Goal: Task Accomplishment & Management: Manage account settings

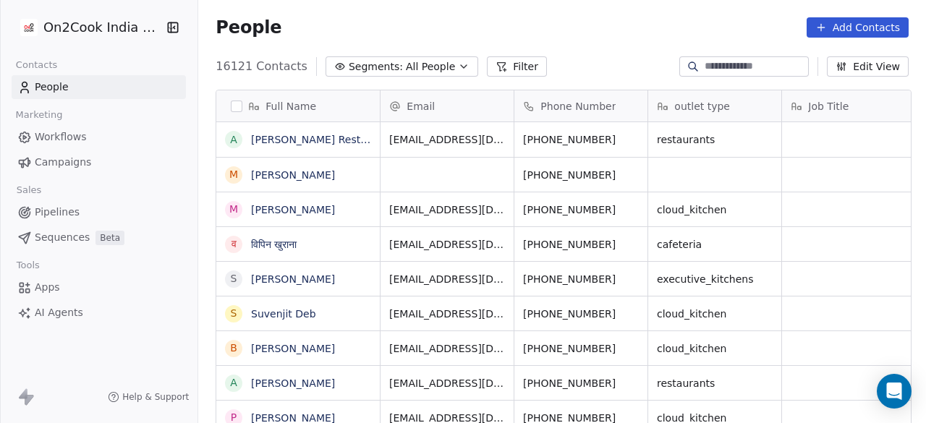
scroll to position [361, 719]
click at [381, 67] on button "Segments: All People" at bounding box center [402, 66] width 153 height 20
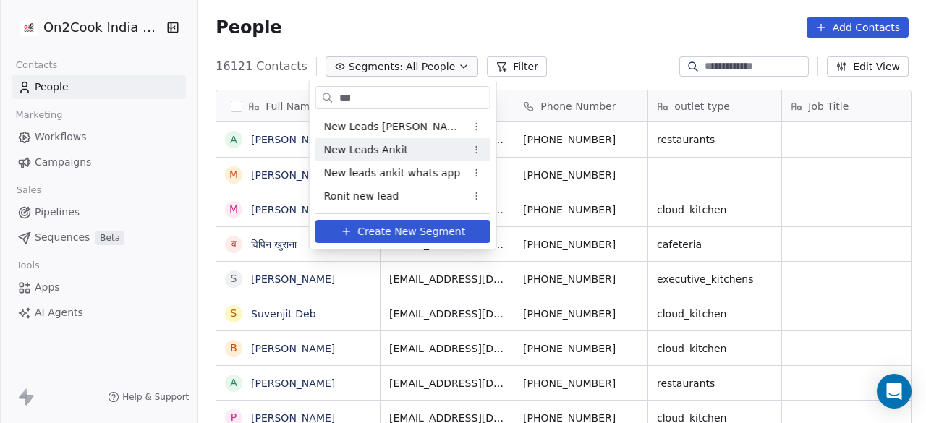
type input "***"
click at [379, 148] on span "New Leads Ankit" at bounding box center [366, 150] width 84 height 15
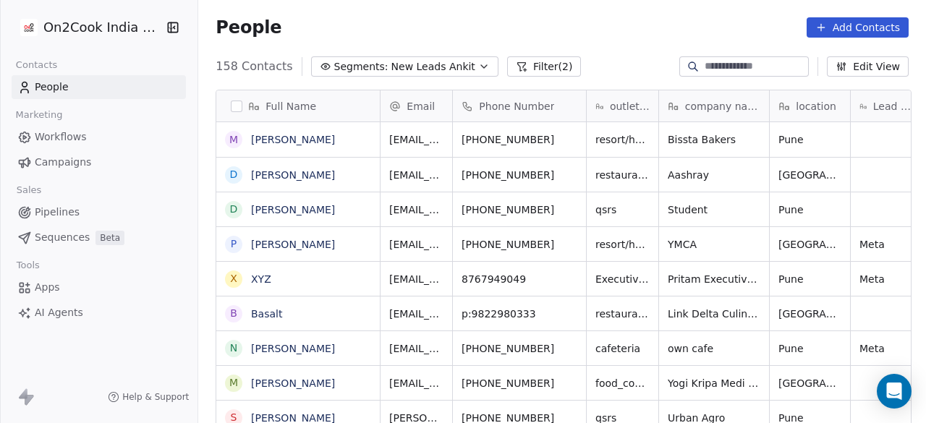
click at [520, 62] on button "Filter (2)" at bounding box center [544, 66] width 75 height 20
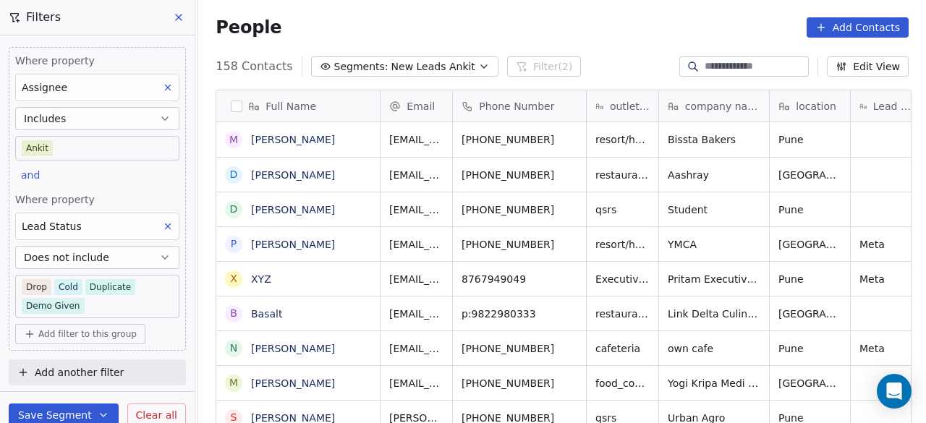
click at [575, 48] on div "People Add Contacts" at bounding box center [562, 27] width 728 height 55
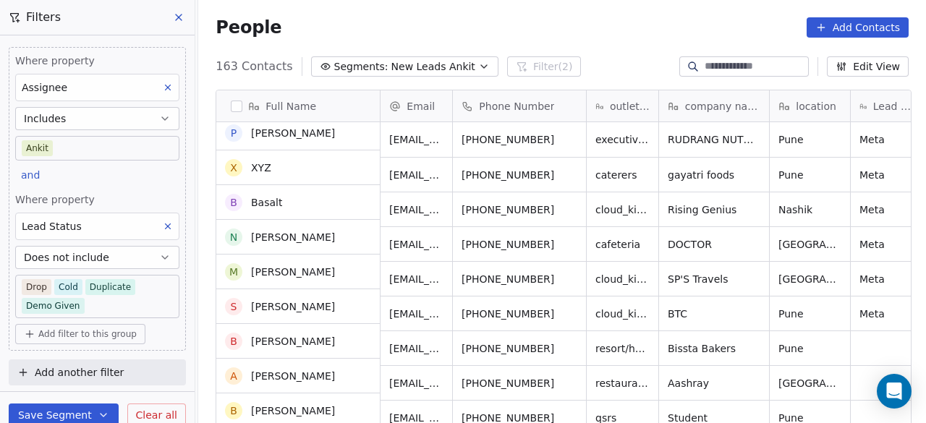
scroll to position [0, 0]
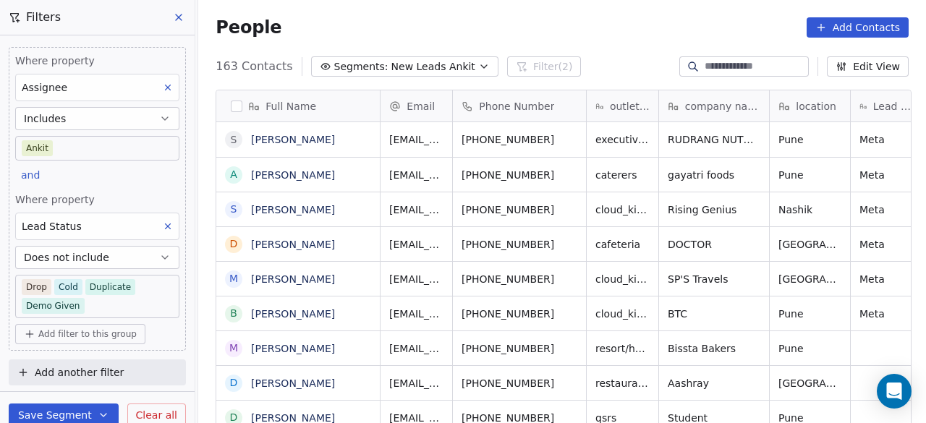
click at [584, 69] on div "163 Contacts Segments: New Leads Ankit Filter (2) Edit View" at bounding box center [562, 66] width 728 height 23
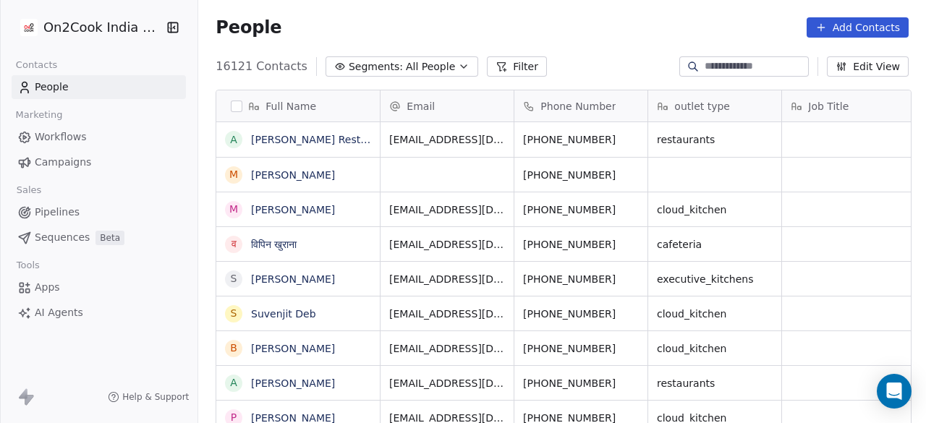
scroll to position [361, 719]
click at [374, 63] on span "Segments:" at bounding box center [376, 66] width 54 height 15
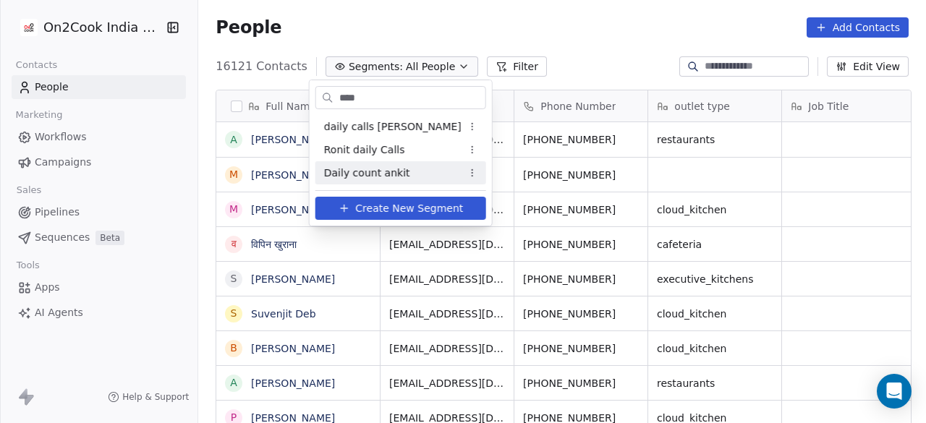
type input "****"
click at [371, 177] on span "Daily count ankit" at bounding box center [367, 173] width 86 height 15
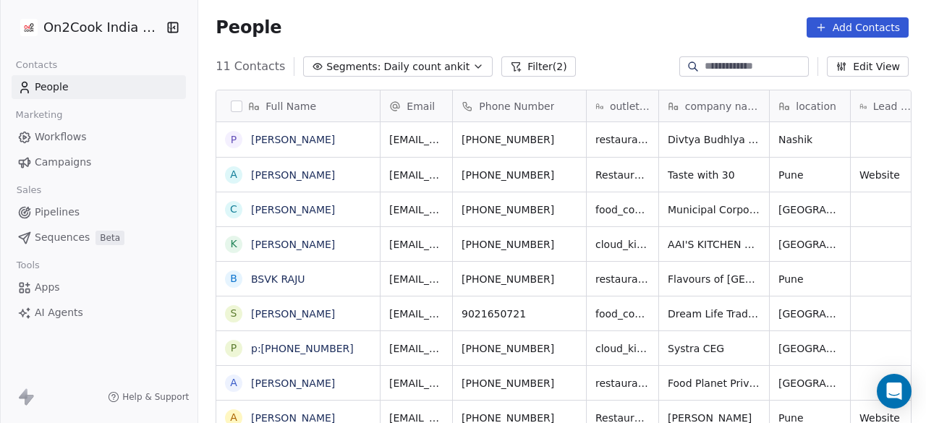
click at [510, 65] on icon at bounding box center [516, 67] width 12 height 12
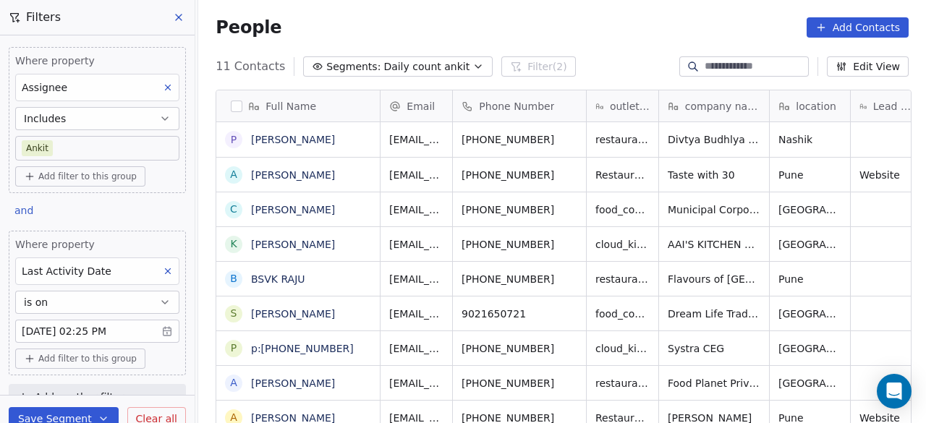
click at [158, 333] on body "On2Cook India Pvt. Ltd. Contacts People Marketing Workflows Campaigns Sales Pip…" at bounding box center [463, 211] width 926 height 423
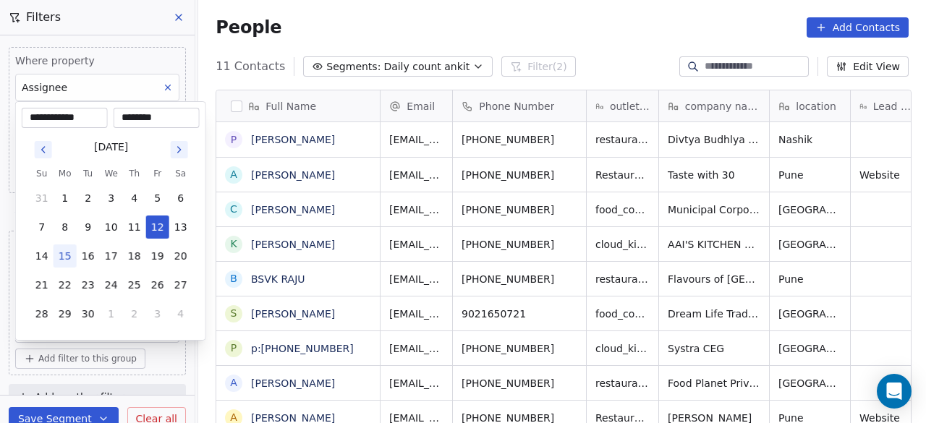
click at [72, 249] on button "15" at bounding box center [65, 256] width 23 height 23
type input "**********"
click at [72, 262] on button "15" at bounding box center [65, 256] width 23 height 23
click at [67, 258] on button "15" at bounding box center [65, 256] width 23 height 23
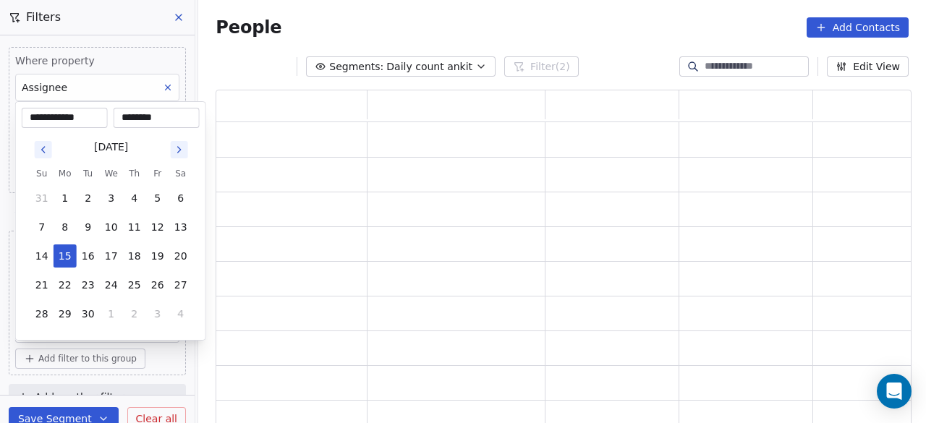
click at [171, 357] on html "**********" at bounding box center [463, 211] width 926 height 423
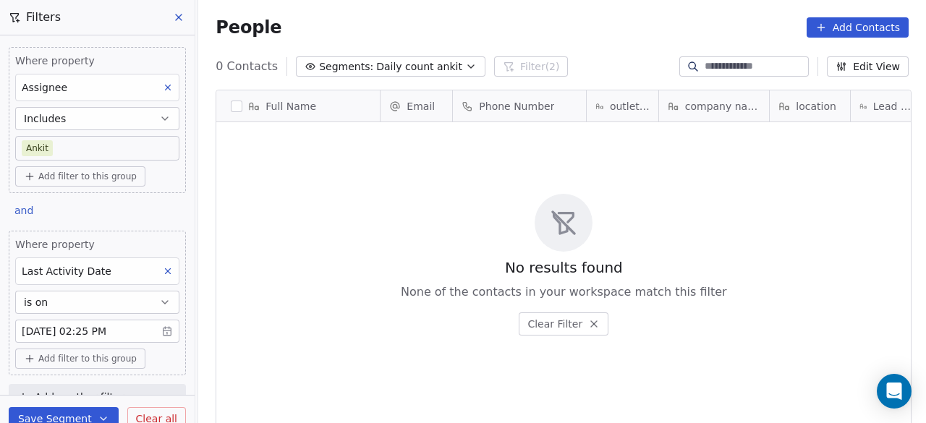
click at [557, 172] on div "No results found None of the contacts in your workspace match this filter Clear…" at bounding box center [563, 264] width 695 height 279
click at [49, 415] on button "Save Segment" at bounding box center [64, 418] width 110 height 23
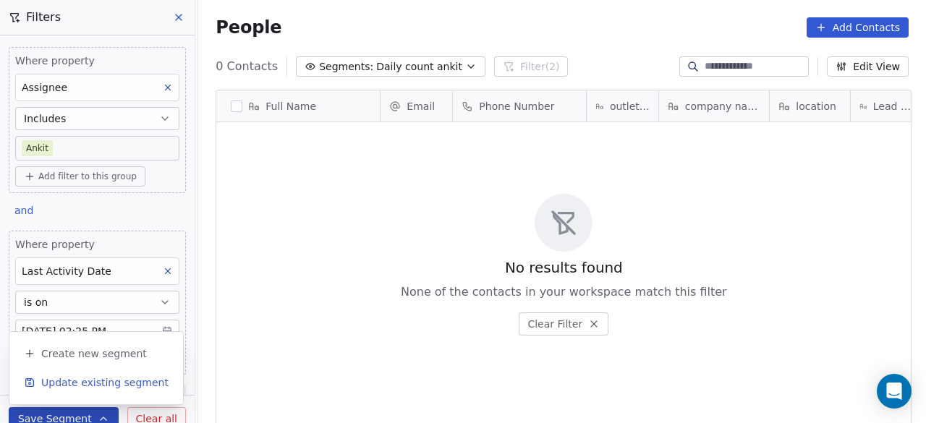
click at [72, 384] on span "Update existing segment" at bounding box center [104, 383] width 127 height 14
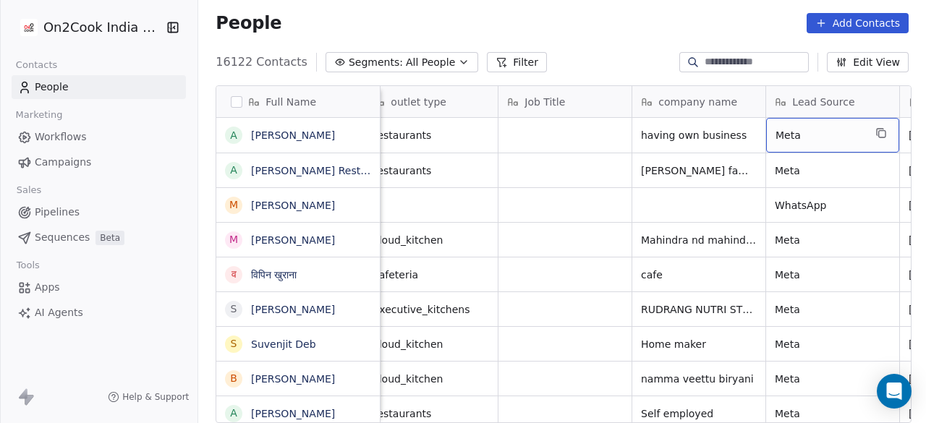
scroll to position [0, 418]
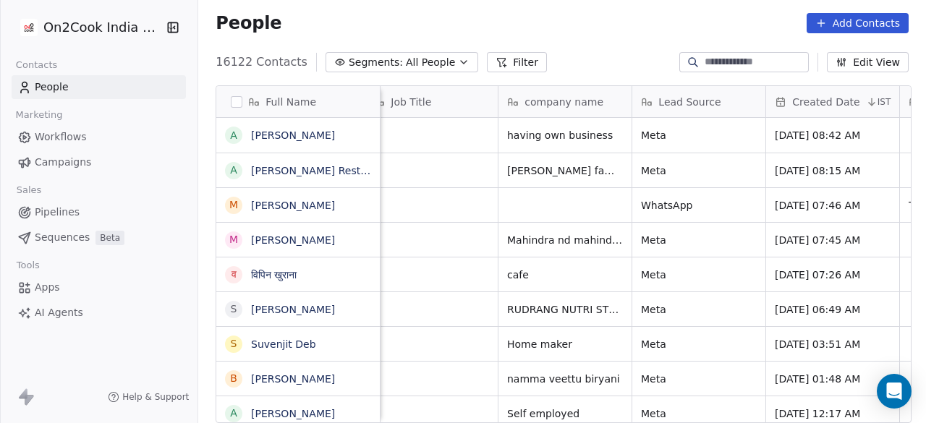
click at [436, 63] on button "Segments: All People" at bounding box center [402, 62] width 153 height 20
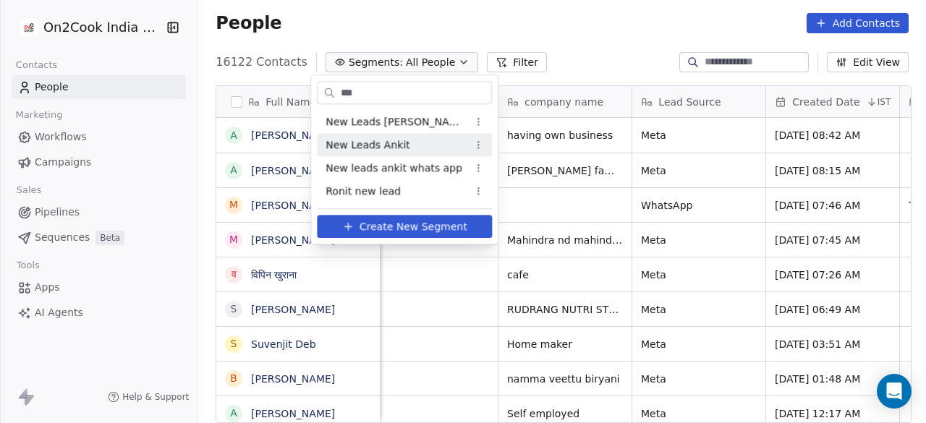
type input "***"
click at [388, 145] on span "New Leads Ankit" at bounding box center [368, 145] width 84 height 15
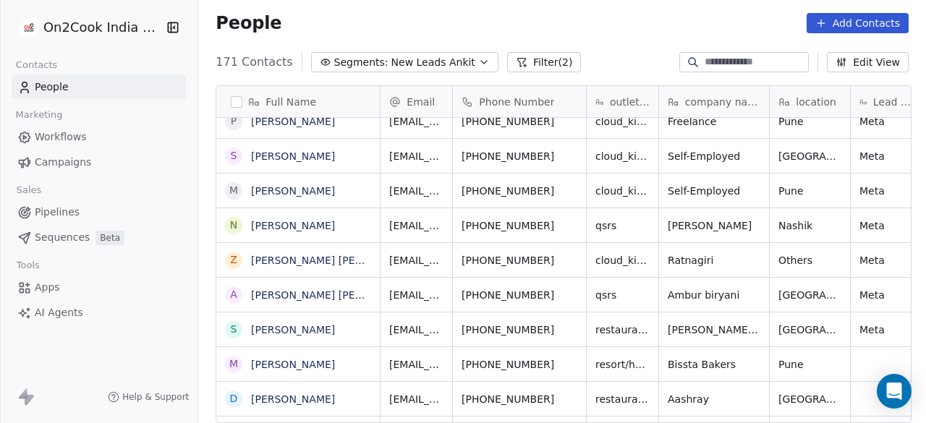
scroll to position [0, 0]
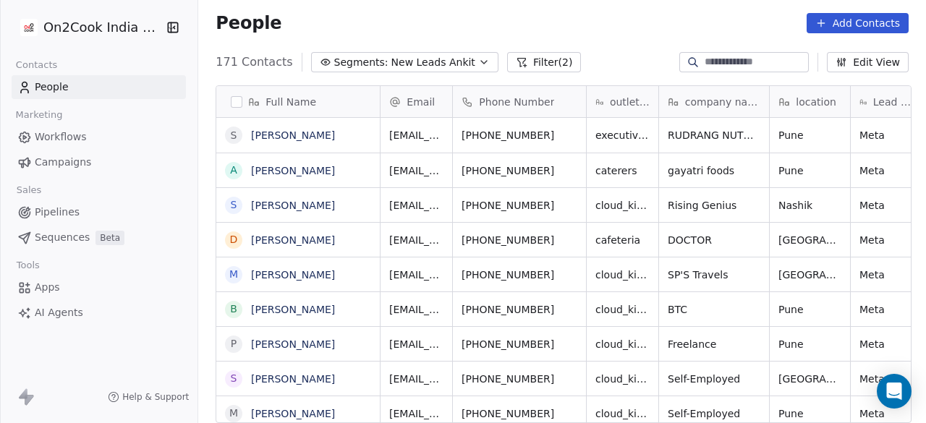
click at [374, 25] on div "People Add Contacts" at bounding box center [562, 23] width 693 height 20
type input "**********"
click at [347, 143] on html "On2Cook India Pvt. Ltd. Contacts People Marketing Workflows Campaigns Sales Pip…" at bounding box center [463, 211] width 926 height 423
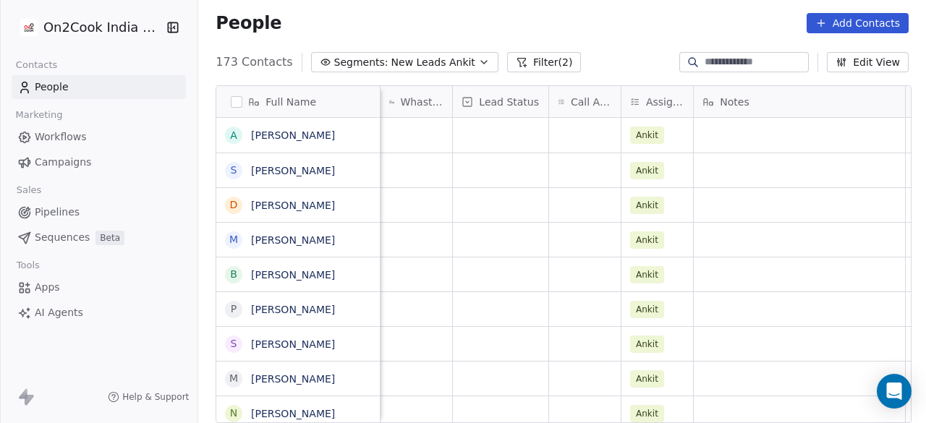
scroll to position [0, 543]
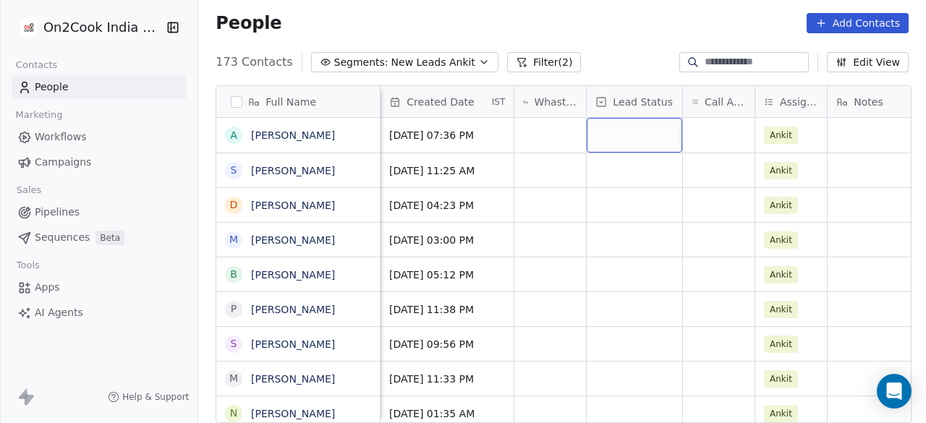
click at [636, 124] on div "grid" at bounding box center [635, 135] width 96 height 35
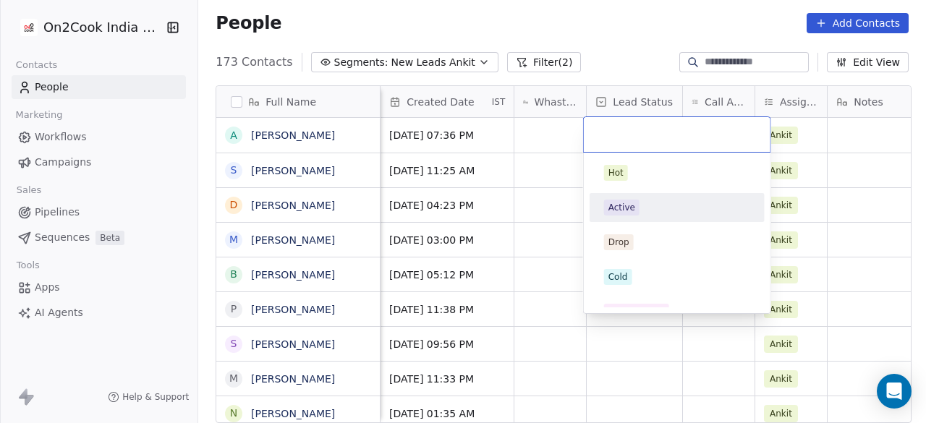
click at [638, 203] on div "Active" at bounding box center [677, 208] width 146 height 16
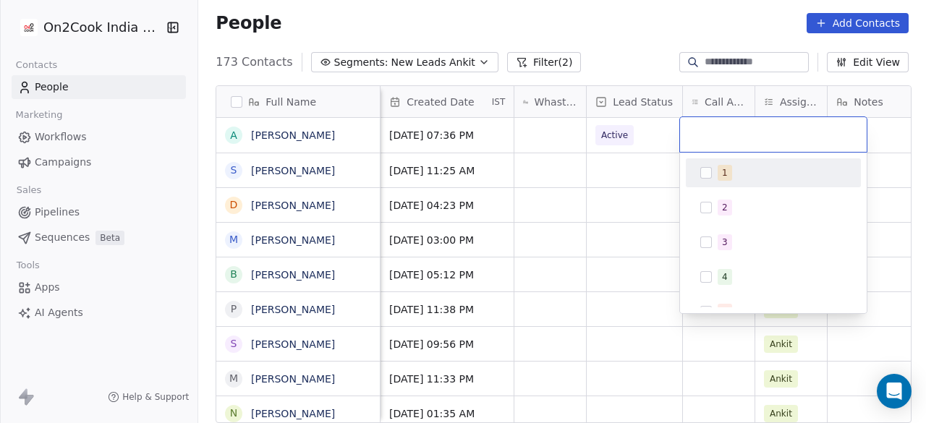
click at [711, 172] on button "Suggestions" at bounding box center [707, 173] width 12 height 12
click at [620, 135] on html "On2Cook India Pvt. Ltd. Contacts People Marketing Workflows Campaigns Sales Pip…" at bounding box center [463, 211] width 926 height 423
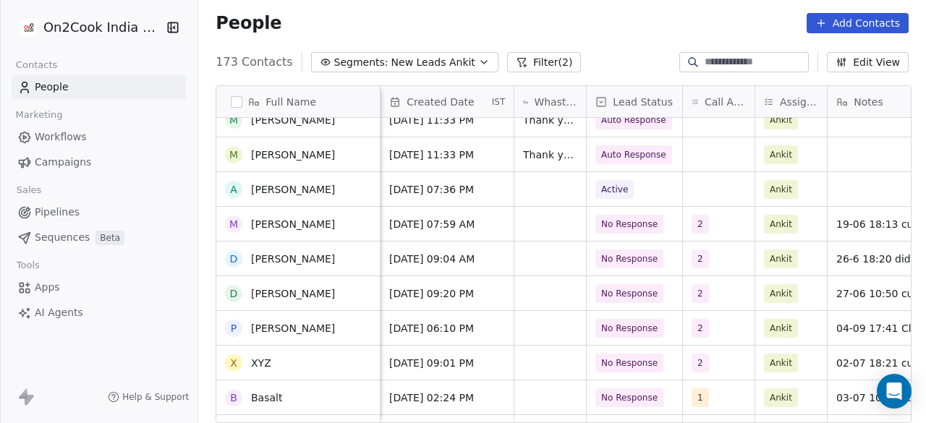
scroll to position [434, 0]
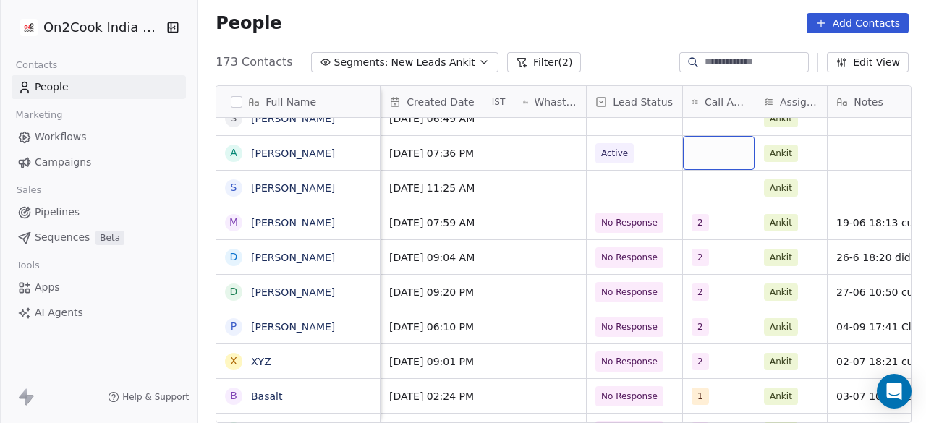
click at [709, 153] on div "grid" at bounding box center [719, 153] width 72 height 34
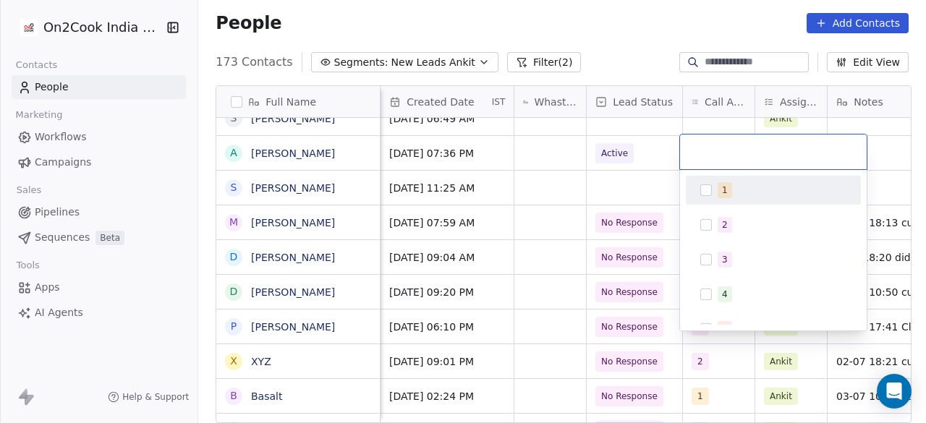
click at [711, 189] on button "Suggestions" at bounding box center [707, 191] width 12 height 12
click at [651, 161] on html "On2Cook India Pvt. Ltd. Contacts People Marketing Workflows Campaigns Sales Pip…" at bounding box center [463, 211] width 926 height 423
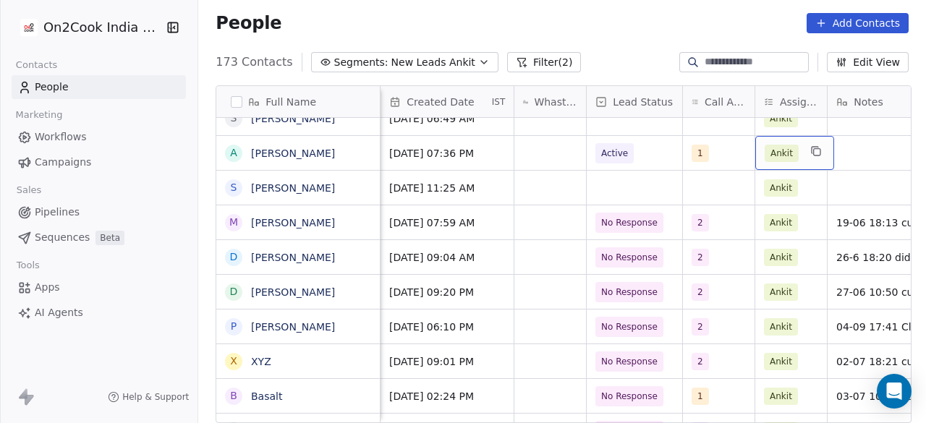
scroll to position [0, 682]
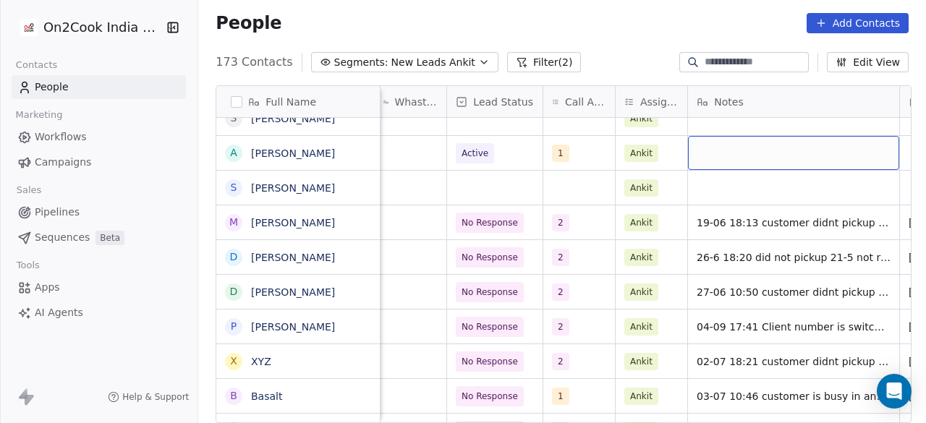
click at [719, 153] on div "grid" at bounding box center [793, 153] width 211 height 34
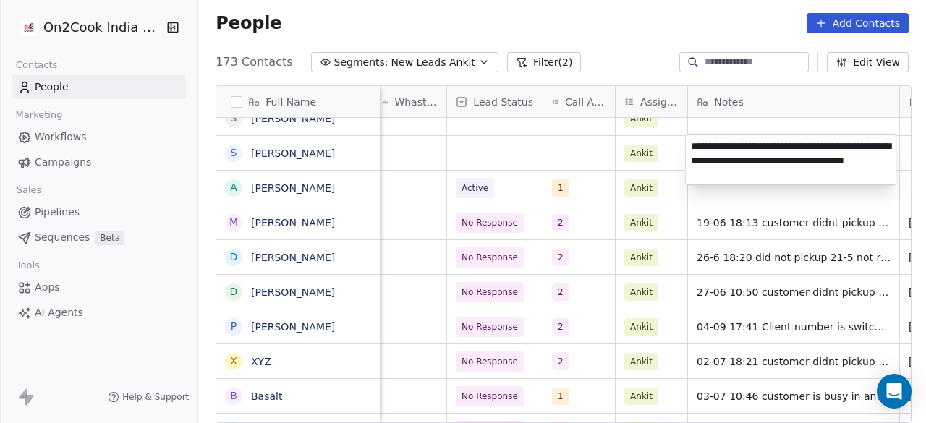
type textarea "**********"
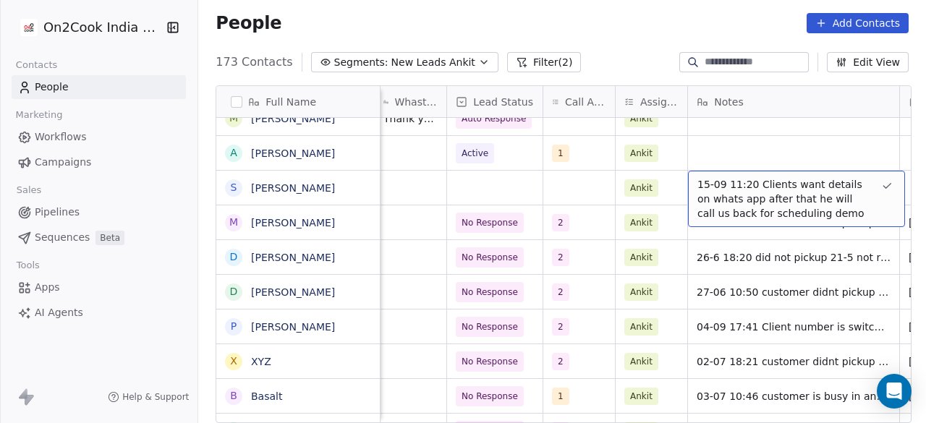
click at [727, 193] on span "15-09 11:20 Clients want details on whats app after that he will call us back f…" at bounding box center [784, 198] width 172 height 43
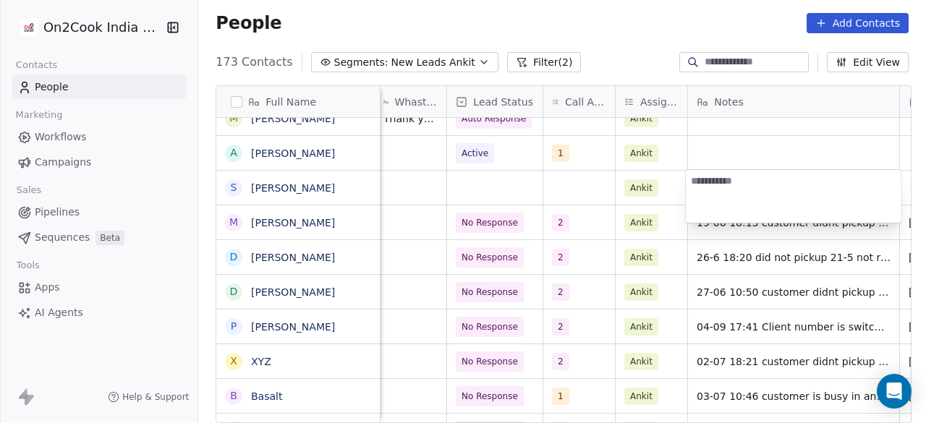
click at [712, 147] on html "On2Cook India Pvt. Ltd. Contacts People Marketing Workflows Campaigns Sales Pip…" at bounding box center [463, 211] width 926 height 423
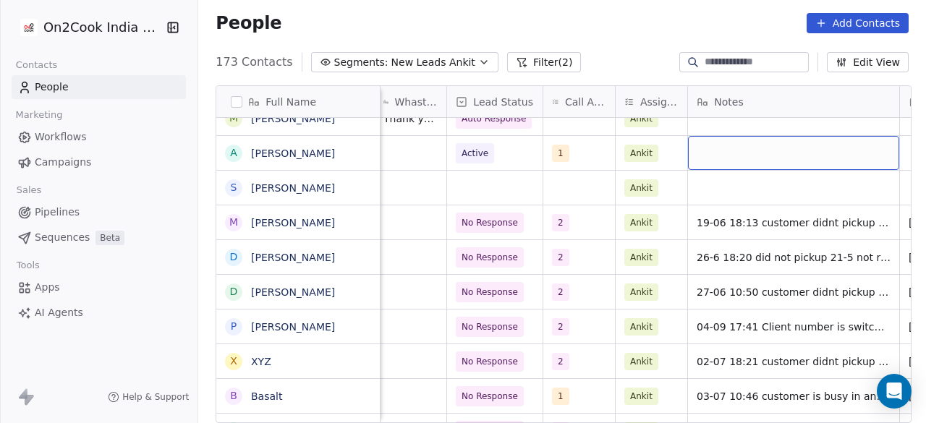
click at [713, 147] on div "grid" at bounding box center [793, 153] width 211 height 34
click at [724, 148] on div "grid" at bounding box center [793, 153] width 211 height 34
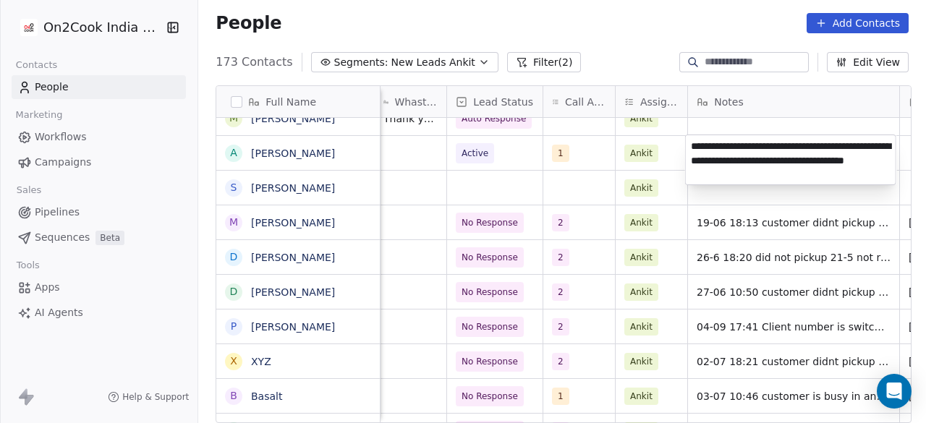
type textarea "**********"
click at [565, 140] on html "On2Cook India Pvt. Ltd. Contacts People Marketing Workflows Campaigns Sales Pip…" at bounding box center [463, 211] width 926 height 423
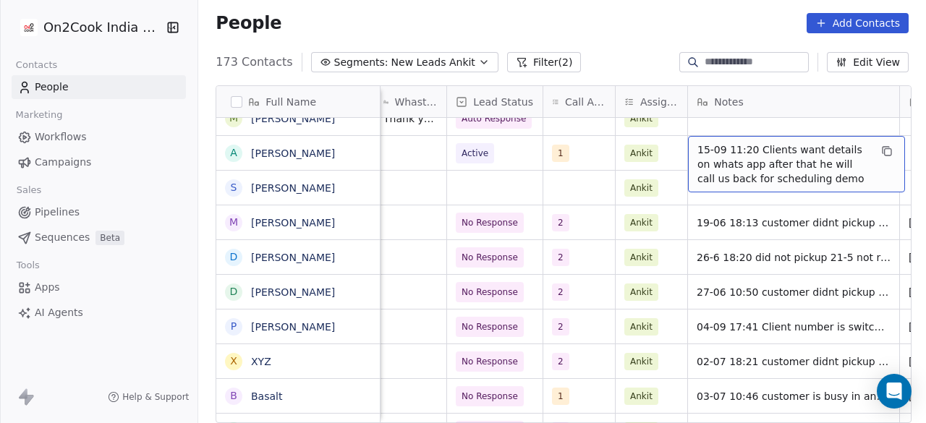
scroll to position [0, 816]
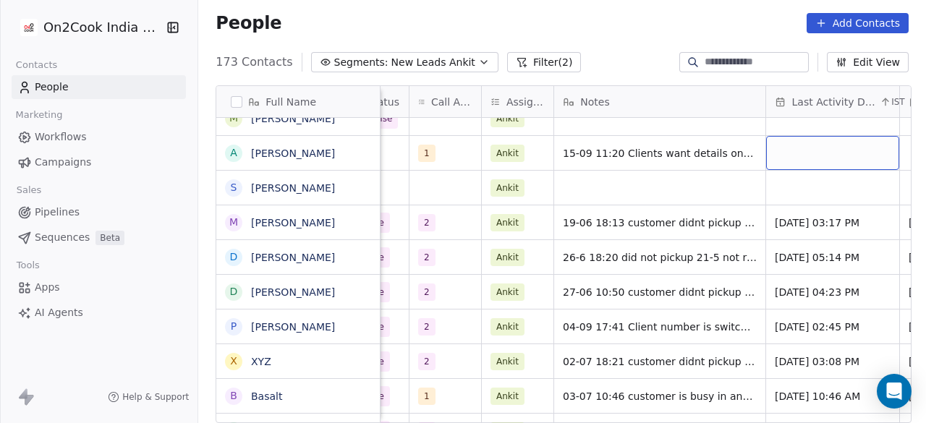
click at [777, 148] on div "grid" at bounding box center [832, 153] width 133 height 34
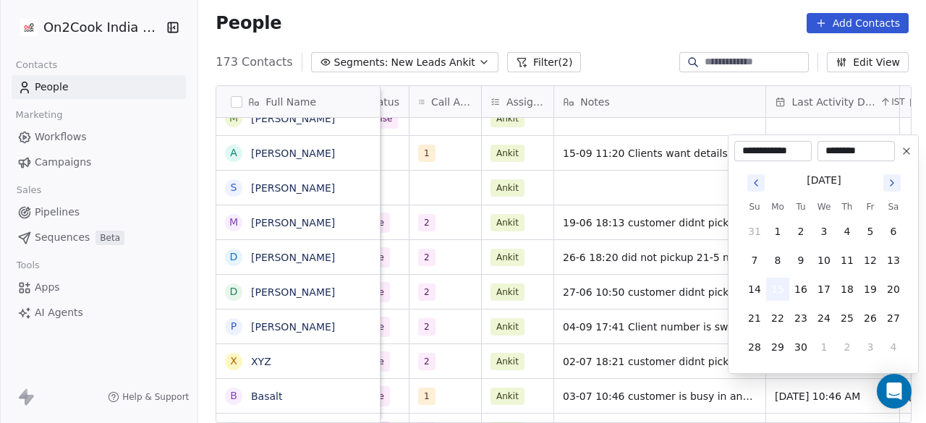
click at [782, 287] on button "15" at bounding box center [777, 289] width 23 height 23
click at [692, 174] on html "On2Cook India Pvt. Ltd. Contacts People Marketing Workflows Campaigns Sales Pip…" at bounding box center [463, 211] width 926 height 423
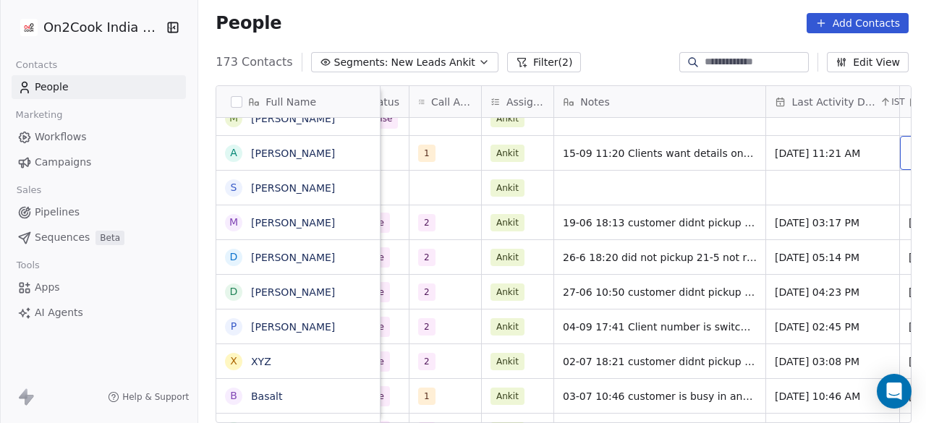
scroll to position [0, 950]
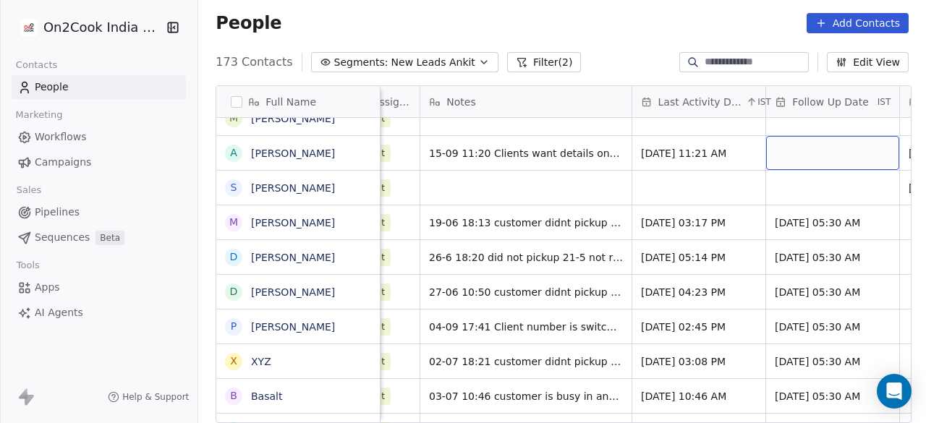
click at [811, 151] on div "grid" at bounding box center [832, 153] width 133 height 34
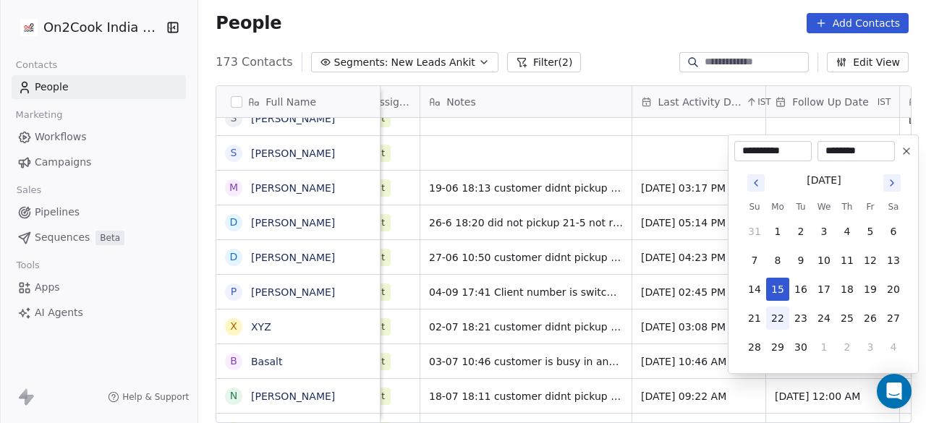
click at [774, 316] on button "22" at bounding box center [777, 318] width 23 height 23
type input "**********"
click at [684, 144] on html "On2Cook India Pvt. Ltd. Contacts People Marketing Workflows Campaigns Sales Pip…" at bounding box center [463, 211] width 926 height 423
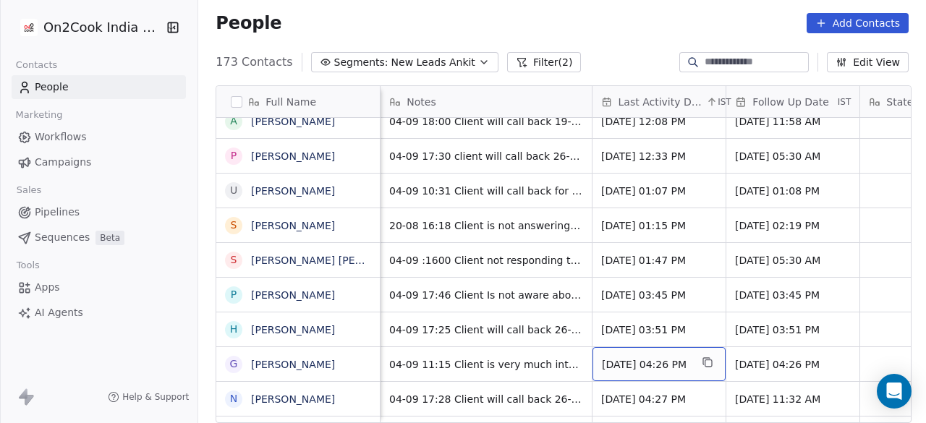
scroll to position [3315, 0]
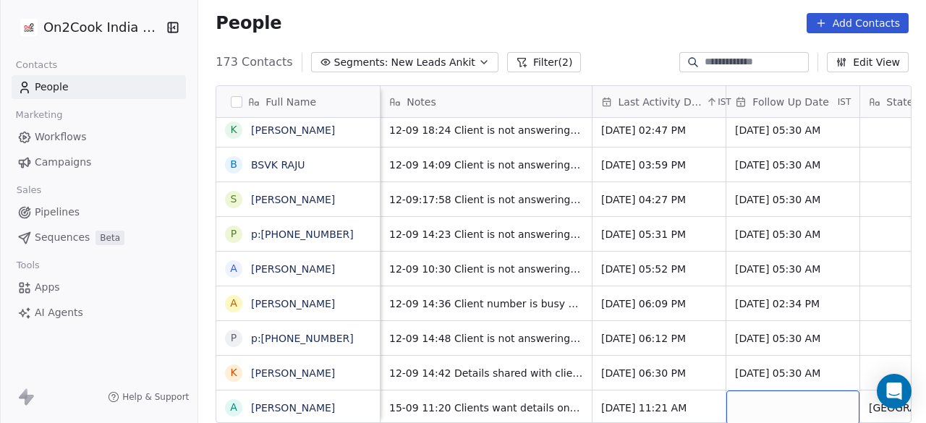
click at [802, 394] on div "grid" at bounding box center [793, 408] width 133 height 34
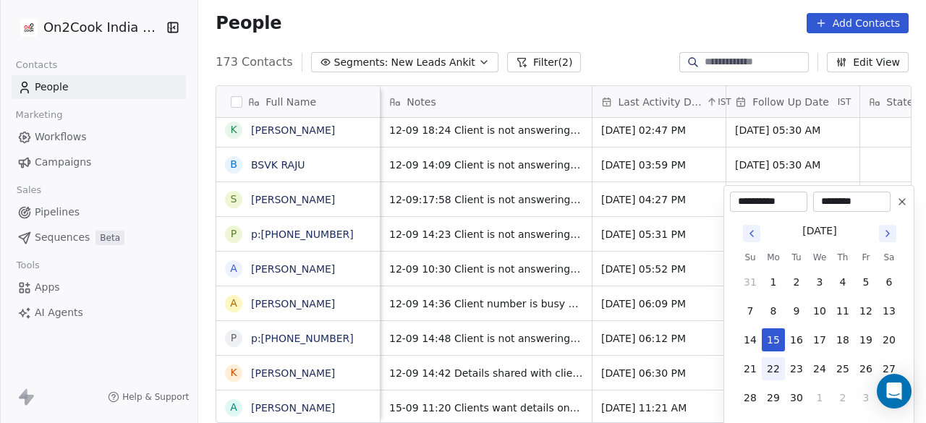
click at [771, 368] on button "22" at bounding box center [773, 369] width 23 height 23
type input "**********"
click at [701, 354] on html "On2Cook India Pvt. Ltd. Contacts People Marketing Workflows Campaigns Sales Pip…" at bounding box center [463, 211] width 926 height 423
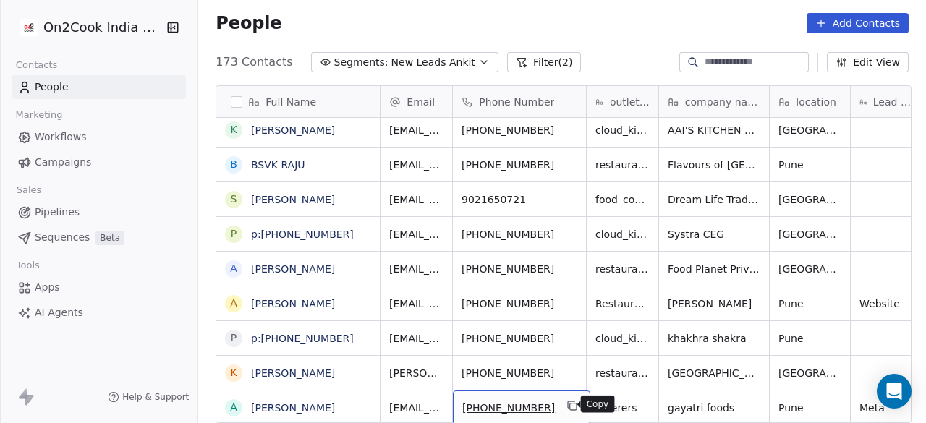
click at [567, 406] on icon "grid" at bounding box center [573, 406] width 12 height 12
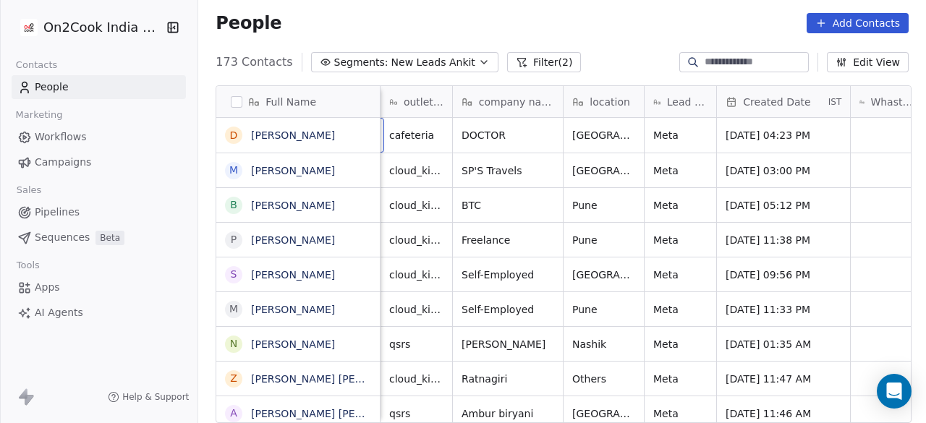
scroll to position [0, 72]
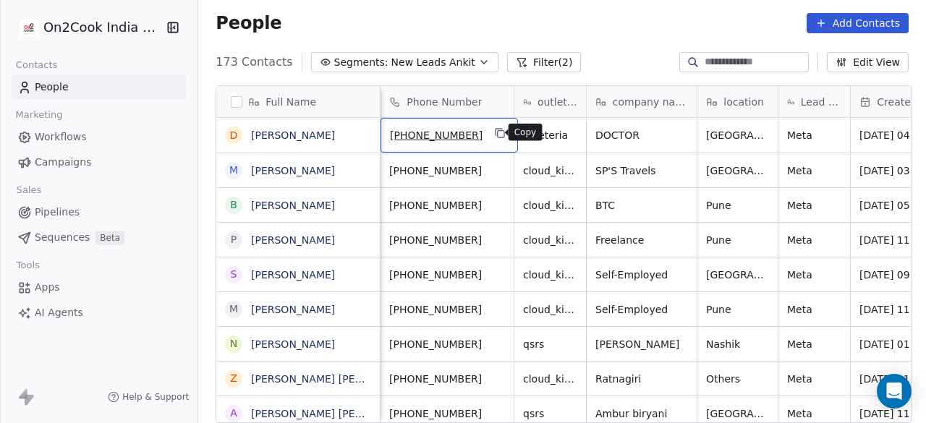
click at [495, 135] on icon "grid" at bounding box center [501, 133] width 12 height 12
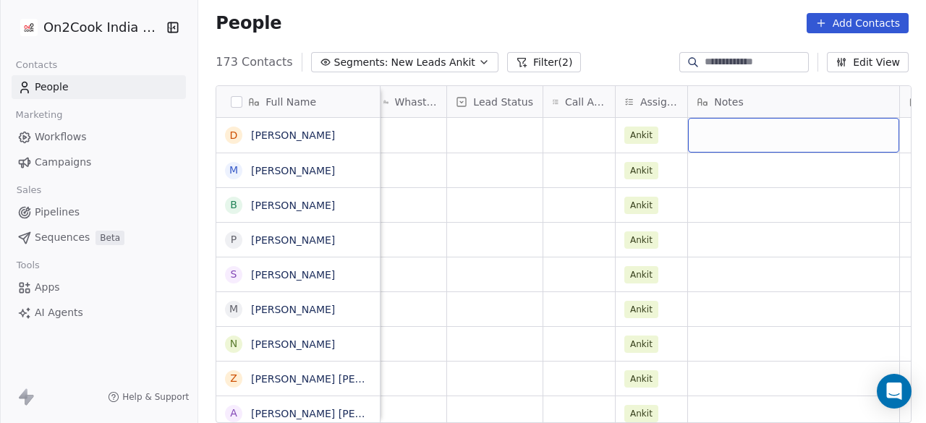
scroll to position [0, 816]
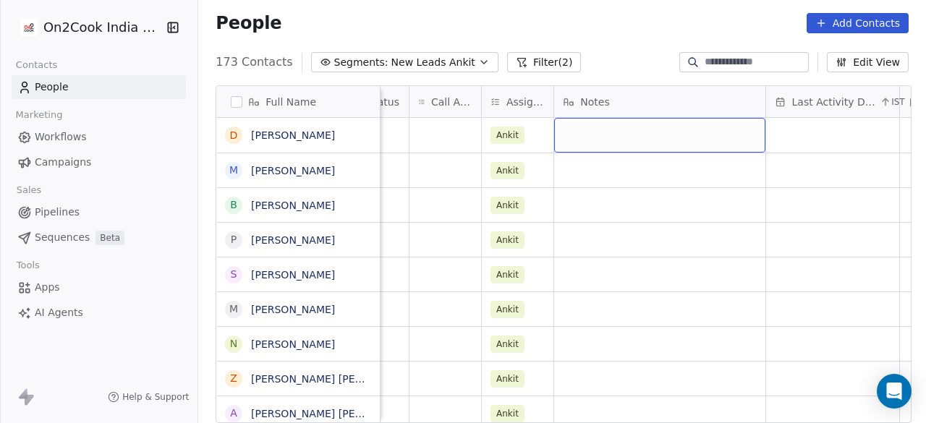
click at [585, 130] on div "grid" at bounding box center [659, 135] width 211 height 35
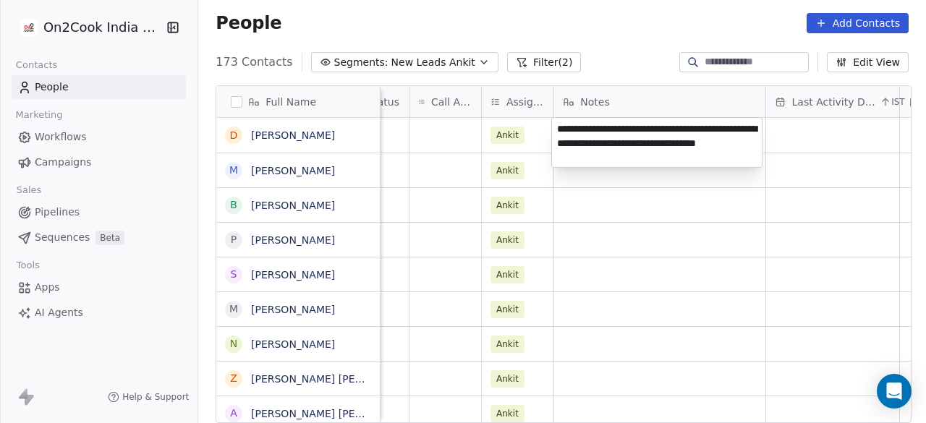
type textarea "**********"
click at [646, 172] on html "On2Cook India Pvt. Ltd. Contacts People Marketing Workflows Campaigns Sales Pip…" at bounding box center [463, 211] width 926 height 423
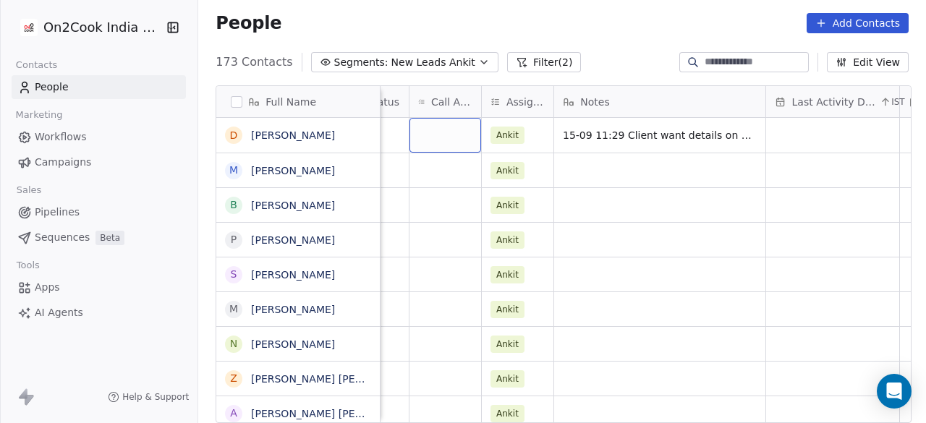
click at [431, 130] on div "grid" at bounding box center [446, 135] width 72 height 35
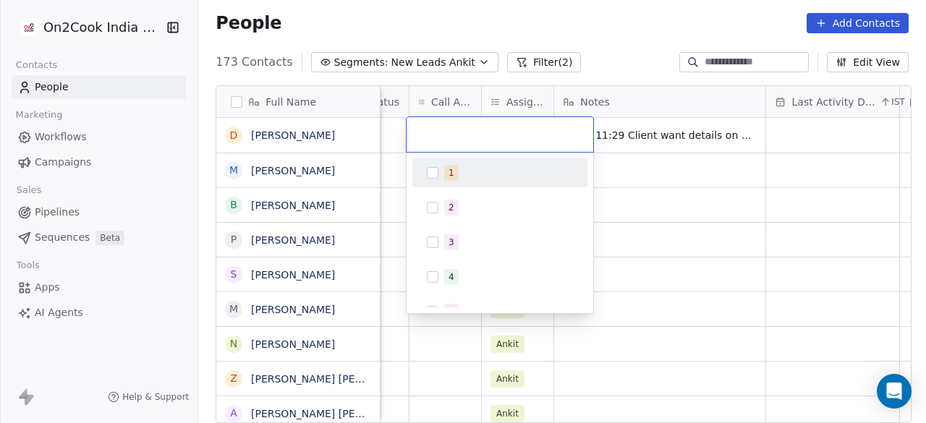
click at [443, 177] on div "1" at bounding box center [500, 172] width 164 height 23
click at [391, 133] on html "On2Cook India Pvt. Ltd. Contacts People Marketing Workflows Campaigns Sales Pip…" at bounding box center [463, 211] width 926 height 423
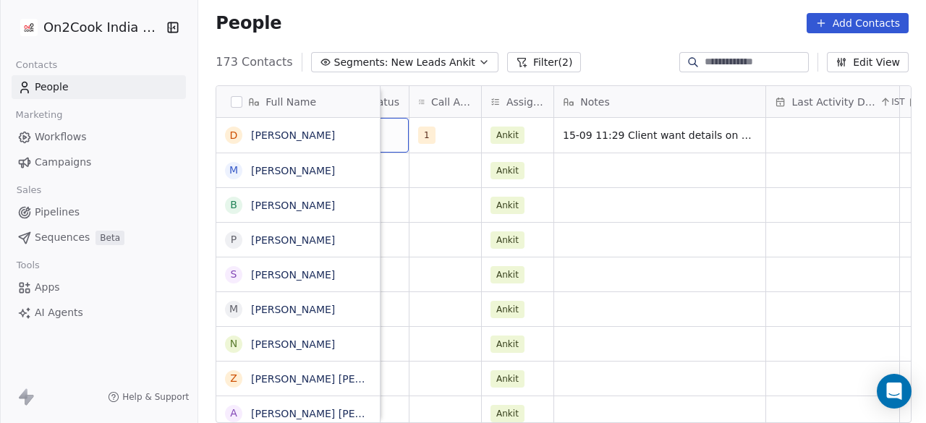
scroll to position [0, 749]
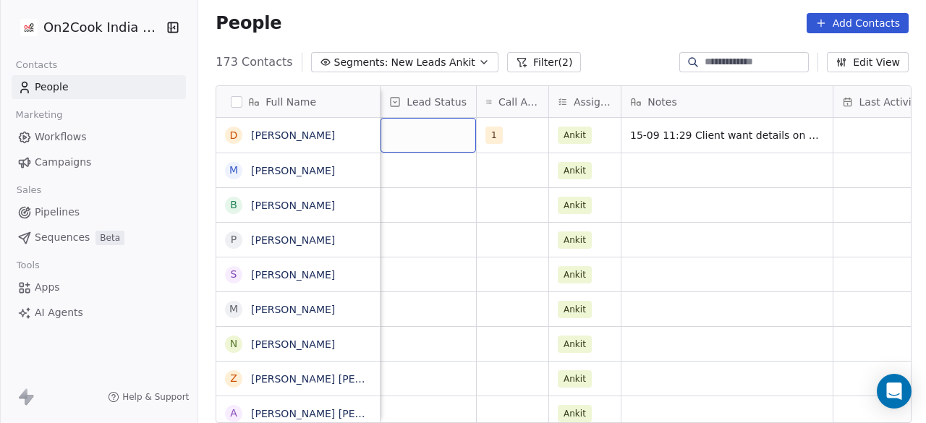
click at [410, 143] on div "grid" at bounding box center [429, 135] width 96 height 35
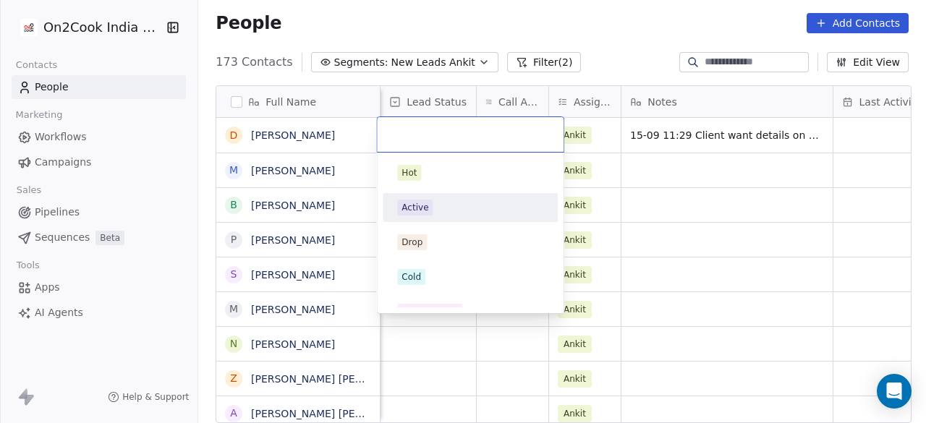
click at [415, 202] on div "Active" at bounding box center [415, 207] width 27 height 13
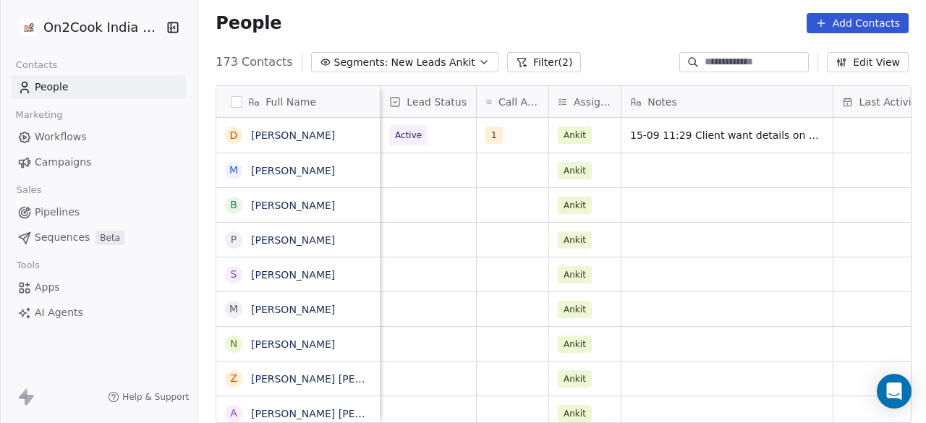
scroll to position [0, 816]
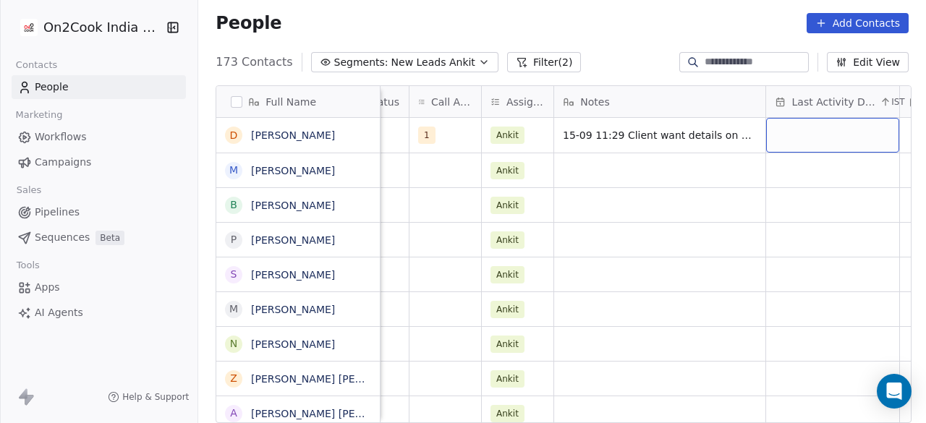
click at [887, 134] on div "grid" at bounding box center [832, 135] width 133 height 35
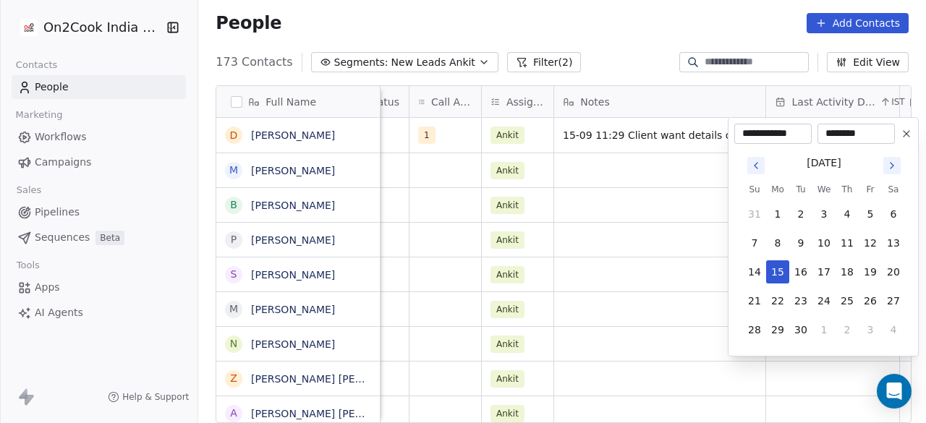
type input "********"
click at [777, 269] on button "15" at bounding box center [777, 272] width 23 height 23
click at [607, 160] on html "On2Cook India Pvt. Ltd. Contacts People Marketing Workflows Campaigns Sales Pip…" at bounding box center [463, 211] width 926 height 423
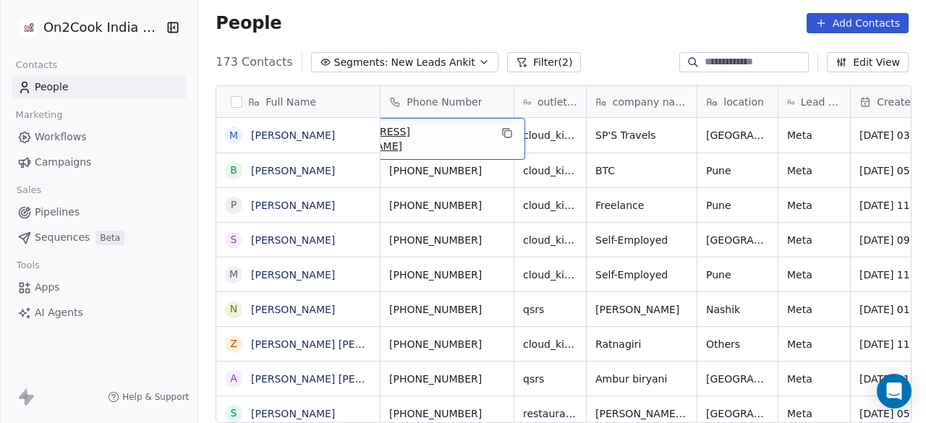
scroll to position [0, 0]
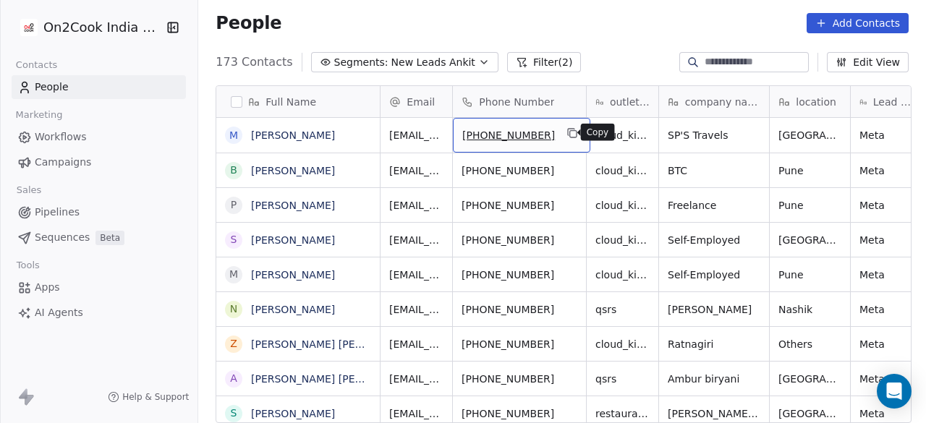
click at [570, 131] on icon "grid" at bounding box center [573, 134] width 7 height 7
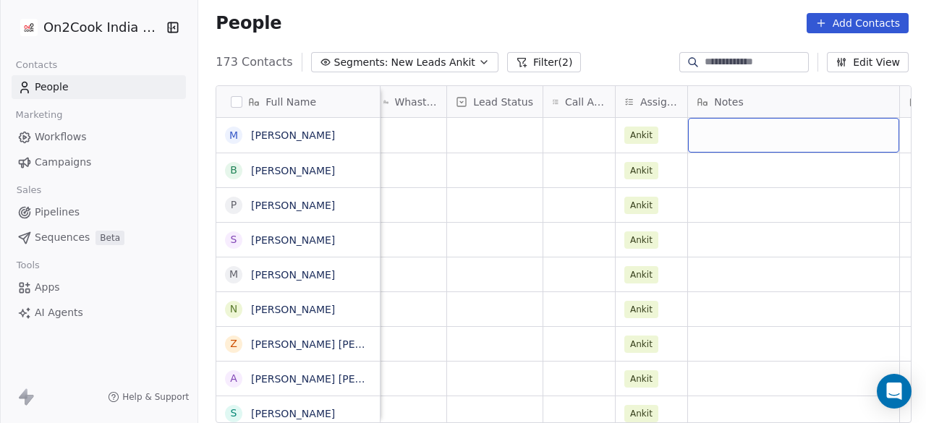
scroll to position [0, 816]
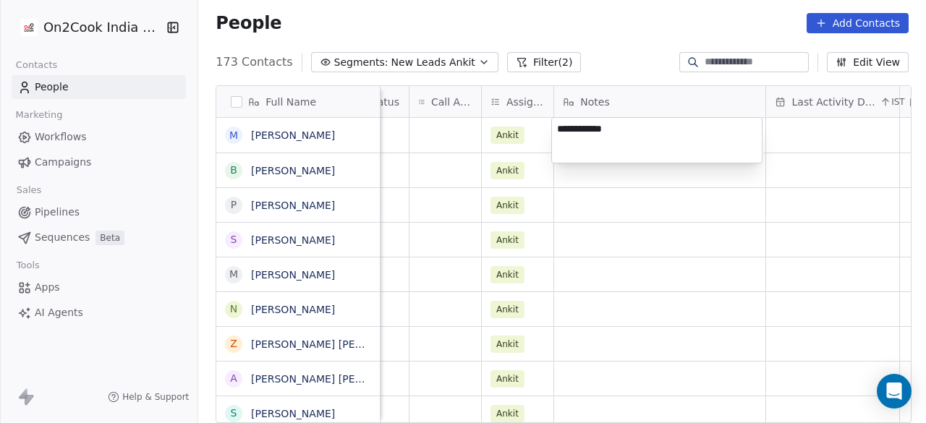
type textarea "**********"
click at [452, 135] on html "On2Cook India Pvt. Ltd. Contacts People Marketing Workflows Campaigns Sales Pip…" at bounding box center [463, 211] width 926 height 423
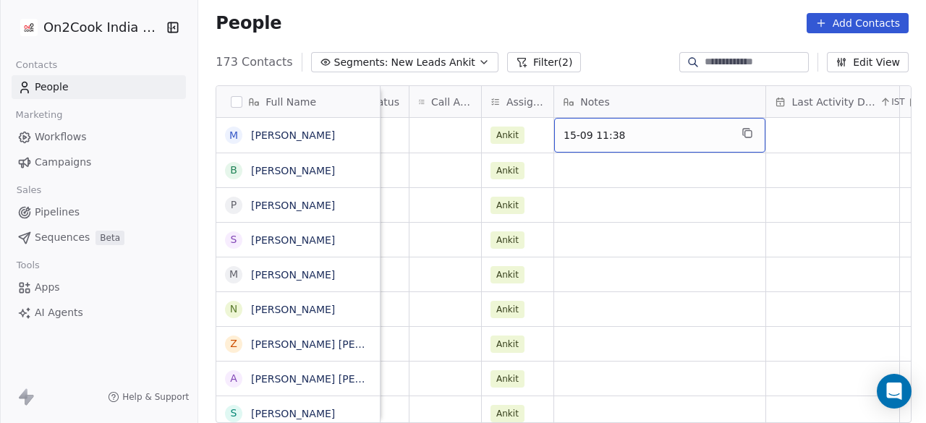
click at [643, 131] on span "15-09 11:38" at bounding box center [647, 135] width 166 height 14
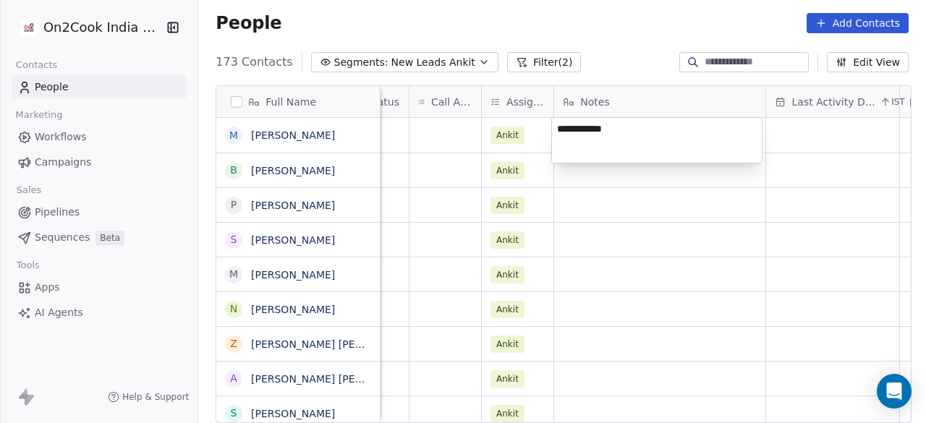
type textarea "**********"
click at [438, 134] on html "On2Cook India Pvt. Ltd. Contacts People Marketing Workflows Campaigns Sales Pip…" at bounding box center [463, 211] width 926 height 423
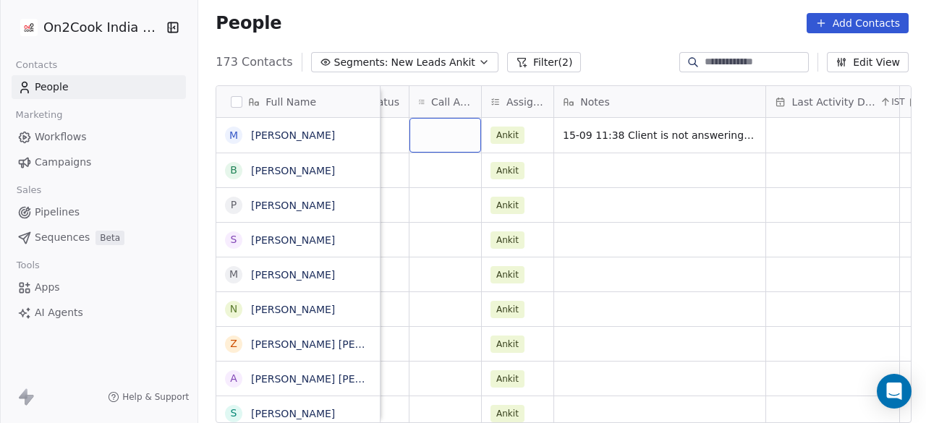
click at [438, 134] on div "grid" at bounding box center [446, 135] width 72 height 35
click at [426, 132] on div "grid" at bounding box center [446, 135] width 72 height 35
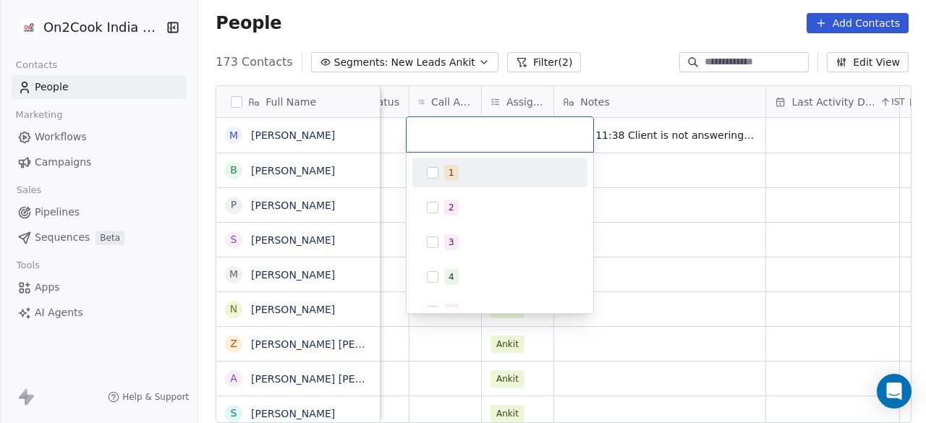
click at [389, 125] on html "On2Cook India Pvt. Ltd. Contacts People Marketing Workflows Campaigns Sales Pip…" at bounding box center [463, 211] width 926 height 423
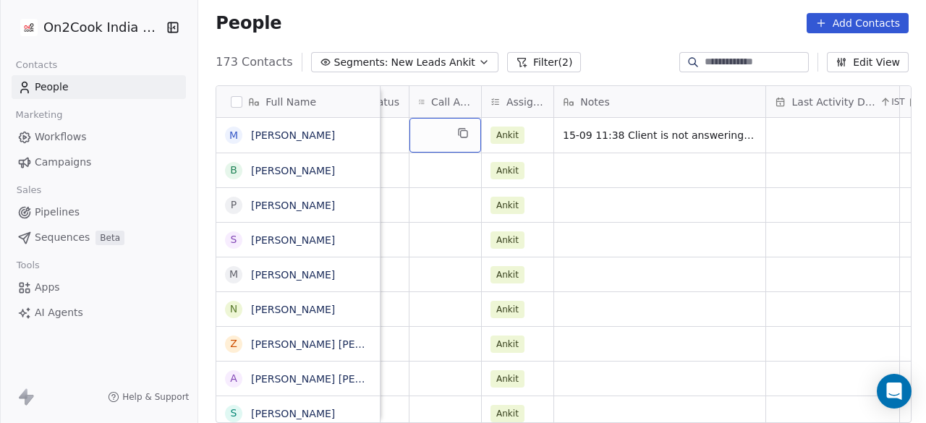
click at [427, 132] on div "grid" at bounding box center [446, 135] width 72 height 35
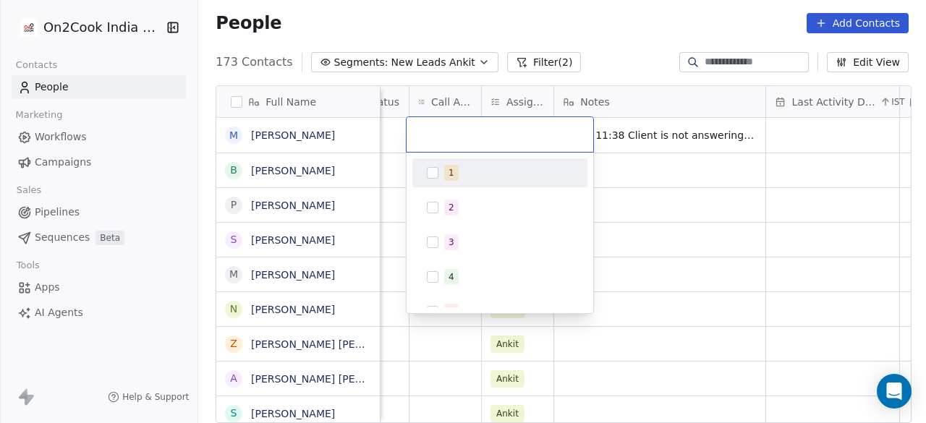
click at [441, 166] on div "1" at bounding box center [500, 172] width 164 height 23
click at [388, 134] on html "On2Cook India Pvt. Ltd. Contacts People Marketing Workflows Campaigns Sales Pip…" at bounding box center [463, 211] width 926 height 423
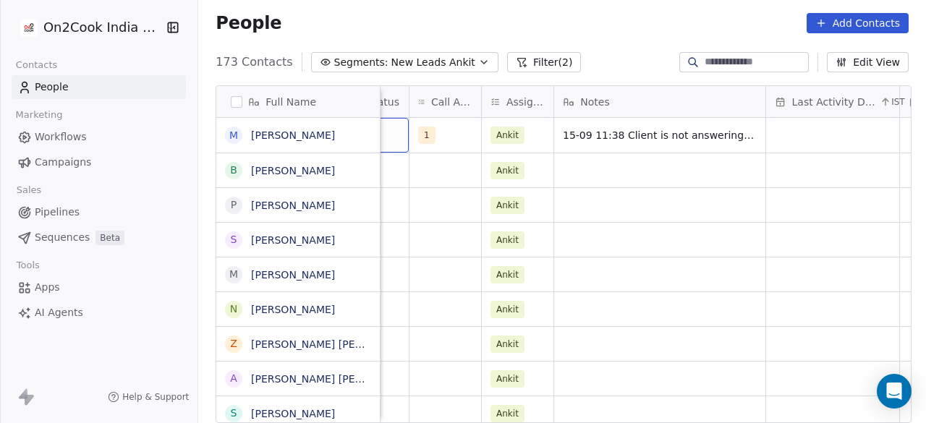
scroll to position [0, 749]
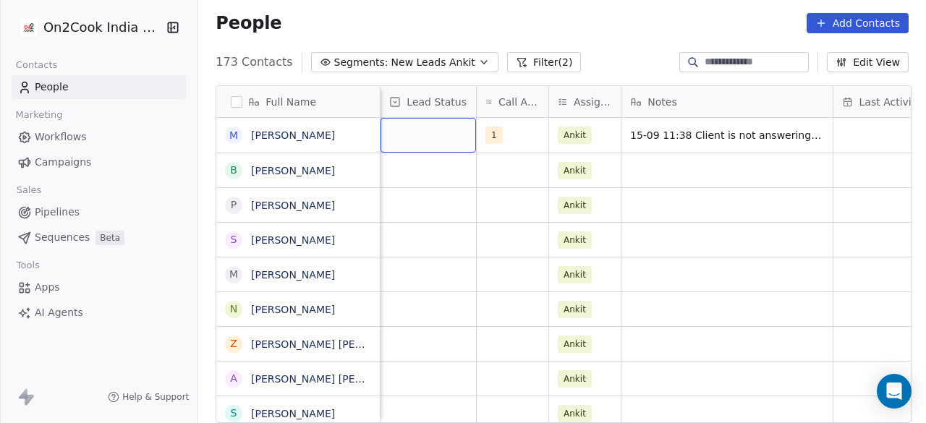
click at [410, 139] on div "grid" at bounding box center [429, 135] width 96 height 35
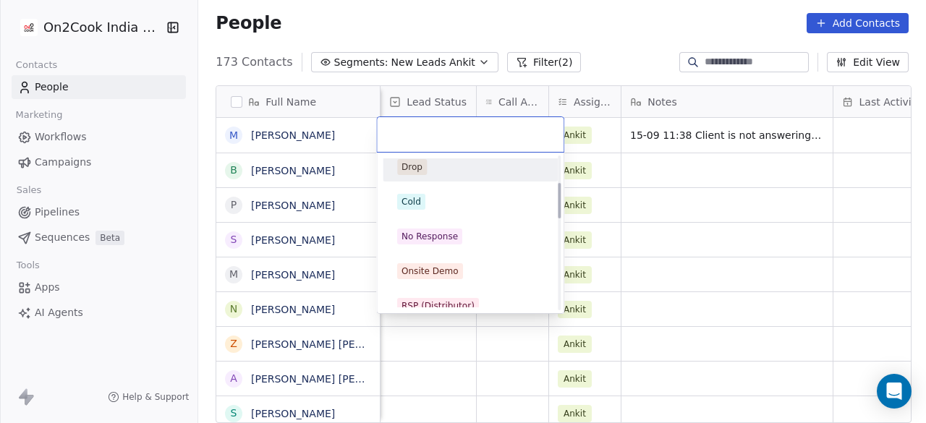
scroll to position [145, 0]
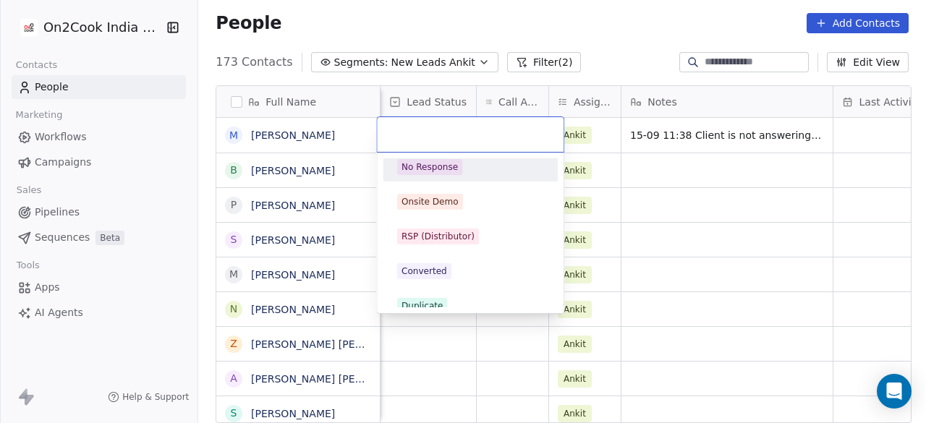
click at [441, 172] on div "No Response" at bounding box center [430, 167] width 56 height 13
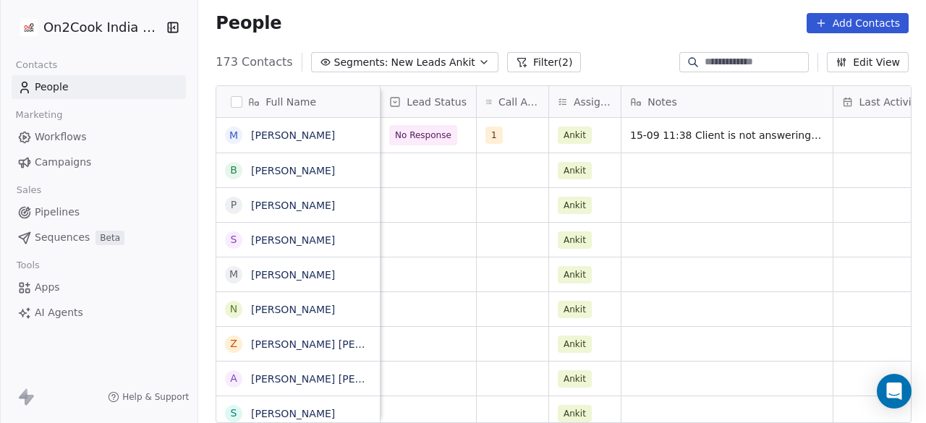
scroll to position [0, 816]
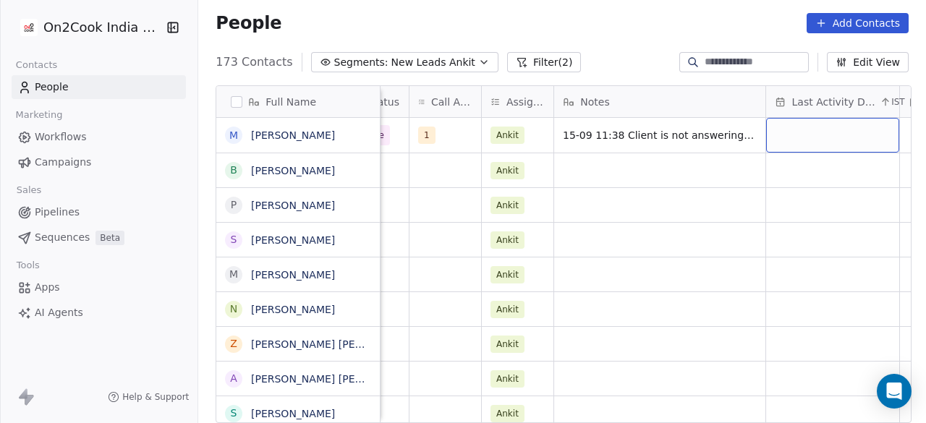
click at [828, 138] on div "grid" at bounding box center [832, 135] width 133 height 35
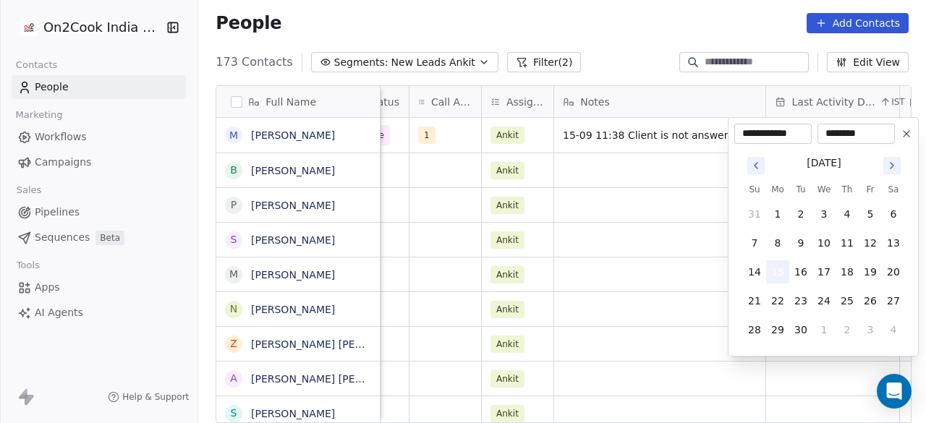
click at [777, 276] on button "15" at bounding box center [777, 272] width 23 height 23
click at [610, 159] on html "On2Cook India Pvt. Ltd. Contacts People Marketing Workflows Campaigns Sales Pip…" at bounding box center [463, 211] width 926 height 423
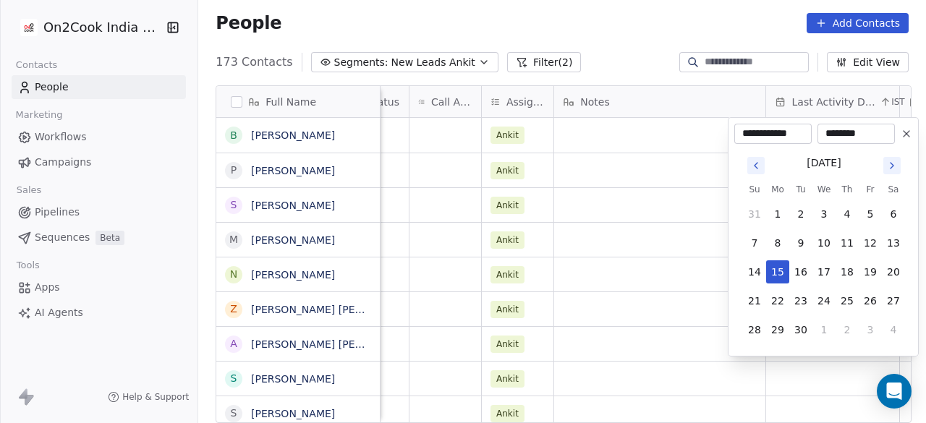
click at [426, 138] on html "On2Cook India Pvt. Ltd. Contacts People Marketing Workflows Campaigns Sales Pip…" at bounding box center [463, 211] width 926 height 423
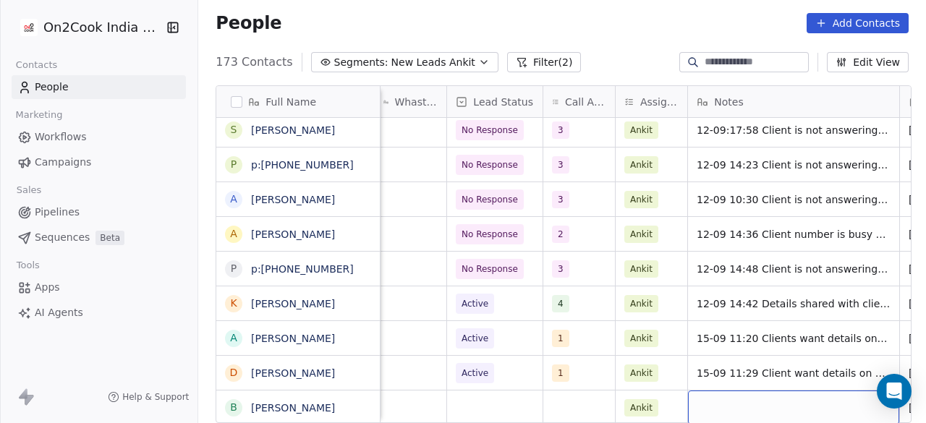
scroll to position [11, 816]
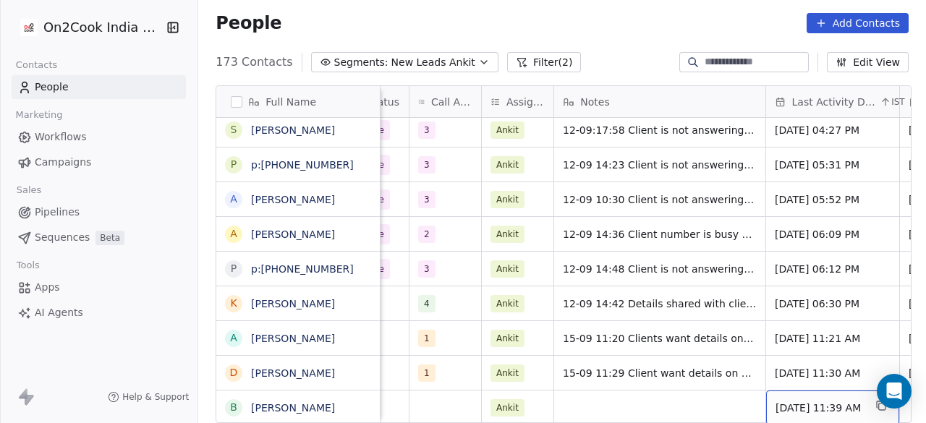
click at [815, 401] on span "[DATE] 11:39 AM" at bounding box center [820, 408] width 88 height 14
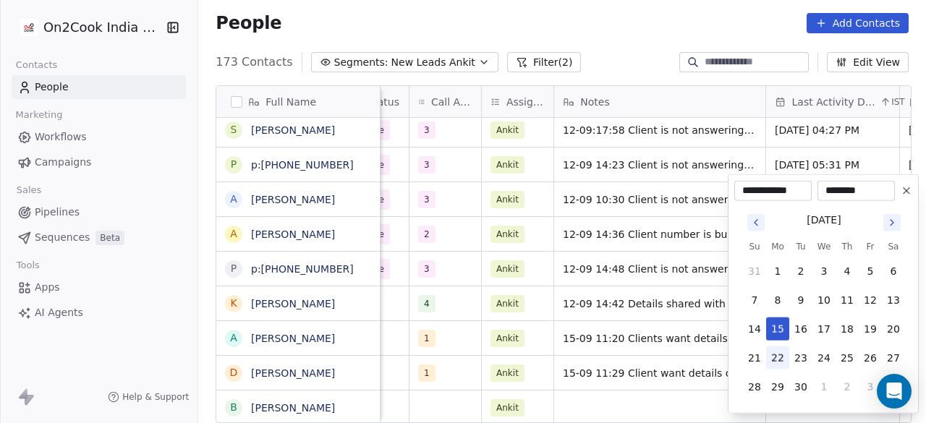
click at [780, 358] on button "22" at bounding box center [777, 358] width 23 height 23
type input "**********"
click at [607, 389] on html "On2Cook India Pvt. Ltd. Contacts People Marketing Workflows Campaigns Sales Pip…" at bounding box center [463, 211] width 926 height 423
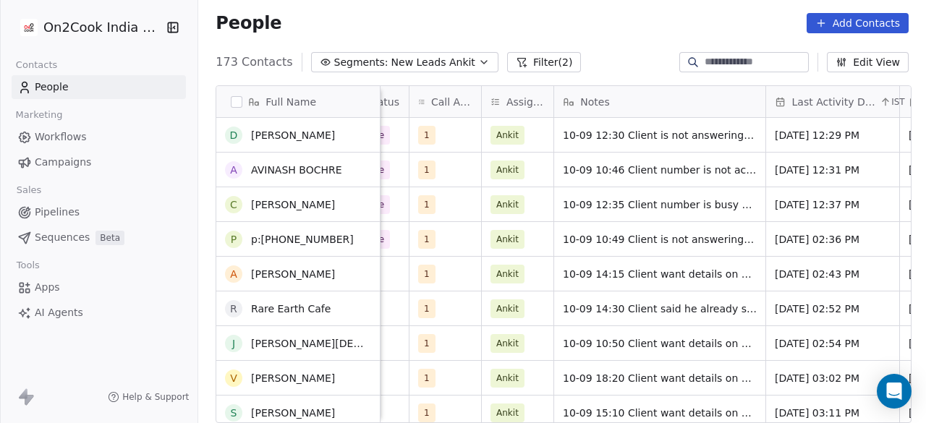
scroll to position [4474, 0]
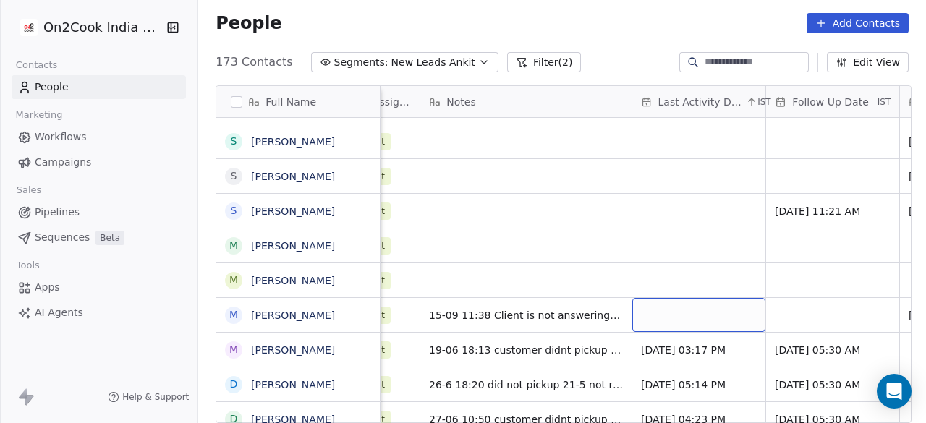
click at [692, 298] on div "grid" at bounding box center [699, 315] width 133 height 34
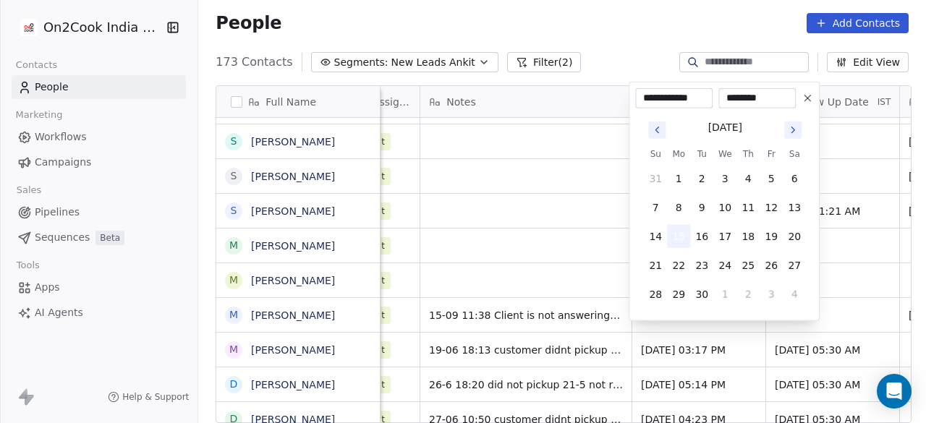
click at [682, 235] on button "15" at bounding box center [678, 236] width 23 height 23
click at [827, 303] on html "On2Cook India Pvt. Ltd. Contacts People Marketing Workflows Campaigns Sales Pip…" at bounding box center [463, 211] width 926 height 423
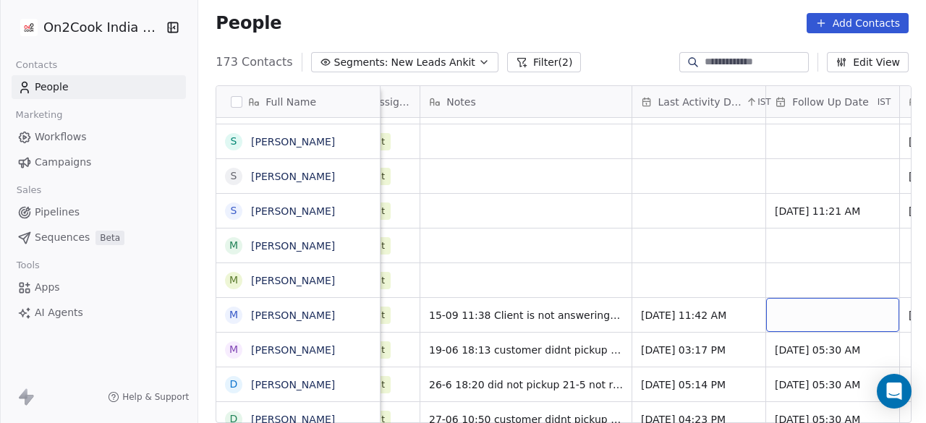
click at [825, 303] on div "grid" at bounding box center [832, 315] width 133 height 34
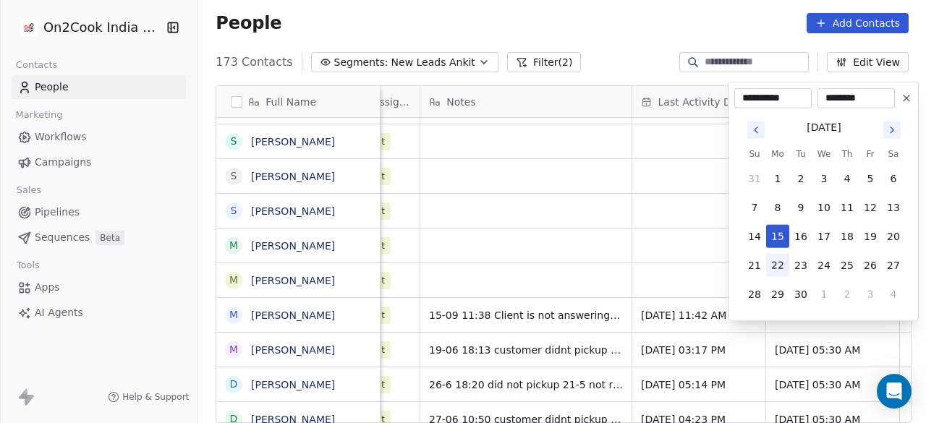
click at [779, 261] on button "22" at bounding box center [777, 265] width 23 height 23
type input "**********"
click at [692, 277] on html "On2Cook India Pvt. Ltd. Contacts People Marketing Workflows Campaigns Sales Pip…" at bounding box center [463, 211] width 926 height 423
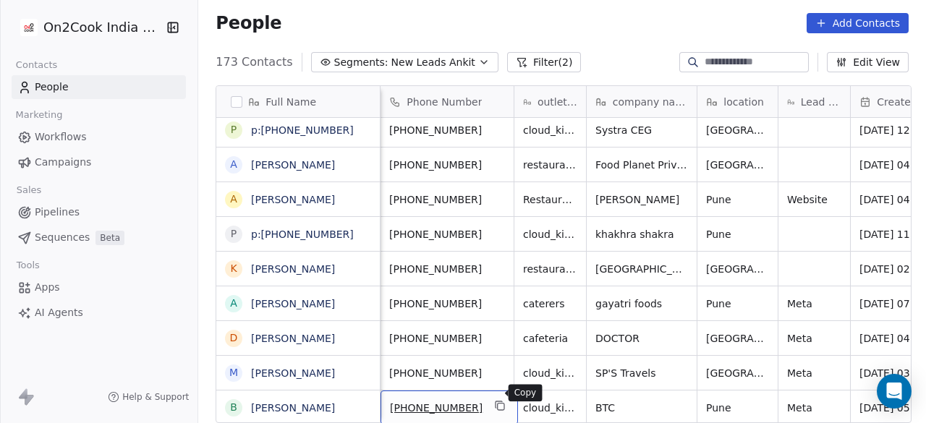
click at [495, 400] on icon "grid" at bounding box center [501, 406] width 12 height 12
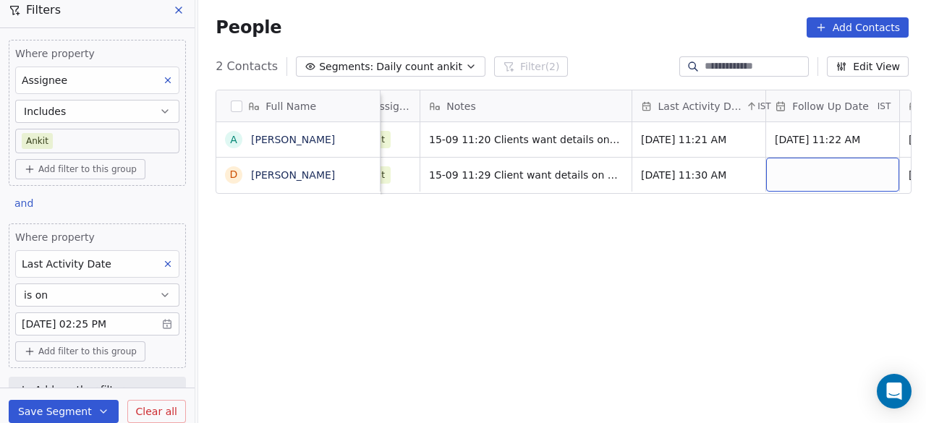
scroll to position [0, 1056]
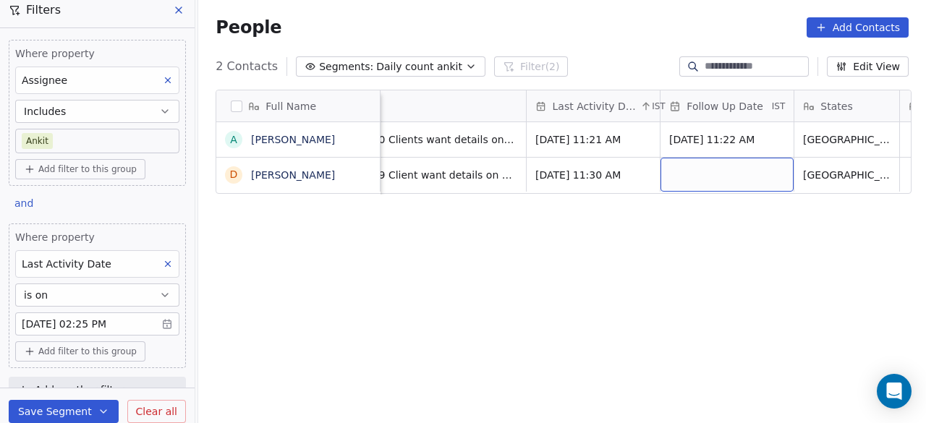
click at [711, 172] on div "grid" at bounding box center [727, 175] width 133 height 34
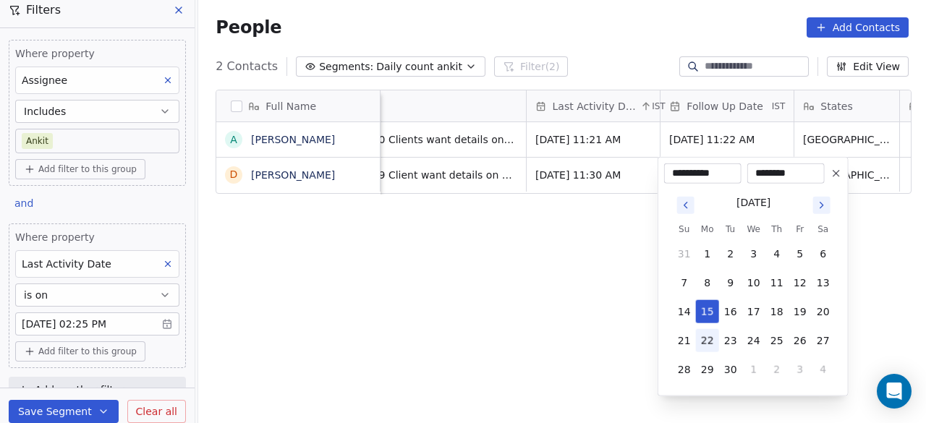
drag, startPoint x: 712, startPoint y: 335, endPoint x: 582, endPoint y: 240, distance: 161.6
click at [712, 335] on button "22" at bounding box center [707, 340] width 23 height 23
type input "**********"
click at [582, 238] on html "**********" at bounding box center [463, 211] width 926 height 423
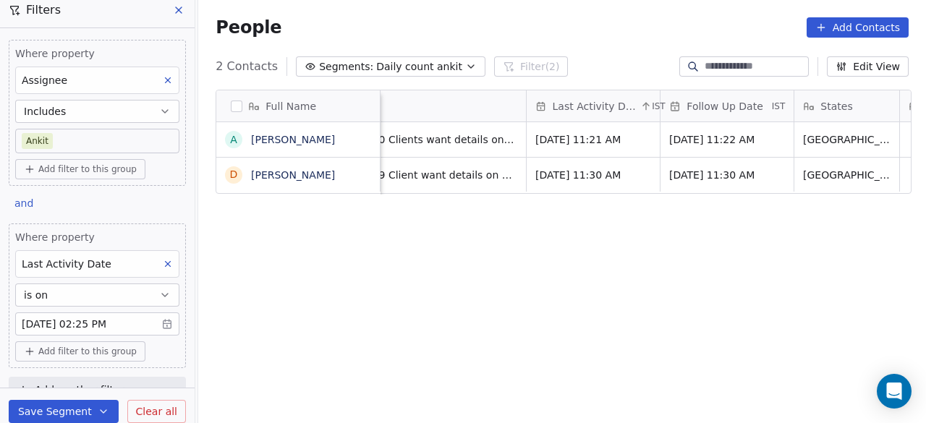
click at [415, 240] on div "Full Name A Akash Manohar Fuke D DR.PANDURANG MAGADUM Lead Status Call Attempts…" at bounding box center [562, 264] width 728 height 373
click at [373, 18] on div "People Add Contacts" at bounding box center [562, 27] width 693 height 20
click at [549, 18] on div "People Add Contacts" at bounding box center [562, 27] width 693 height 20
click at [63, 407] on button "Save Segment" at bounding box center [64, 411] width 110 height 23
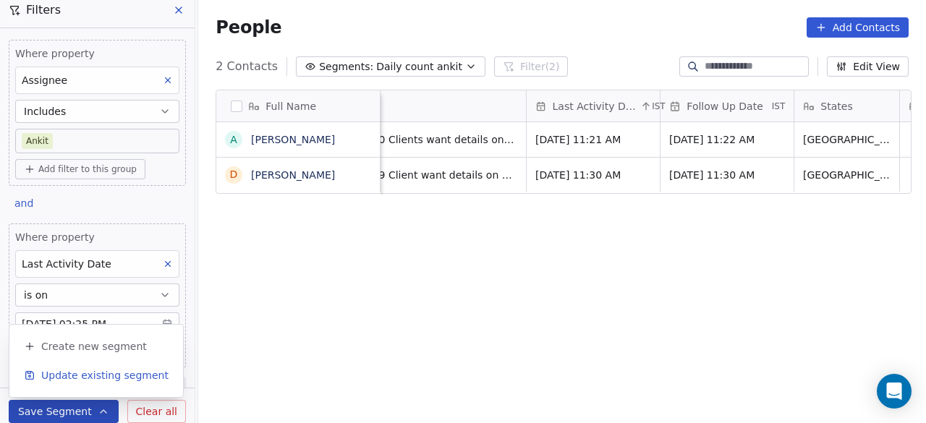
click at [80, 377] on span "Update existing segment" at bounding box center [104, 375] width 127 height 14
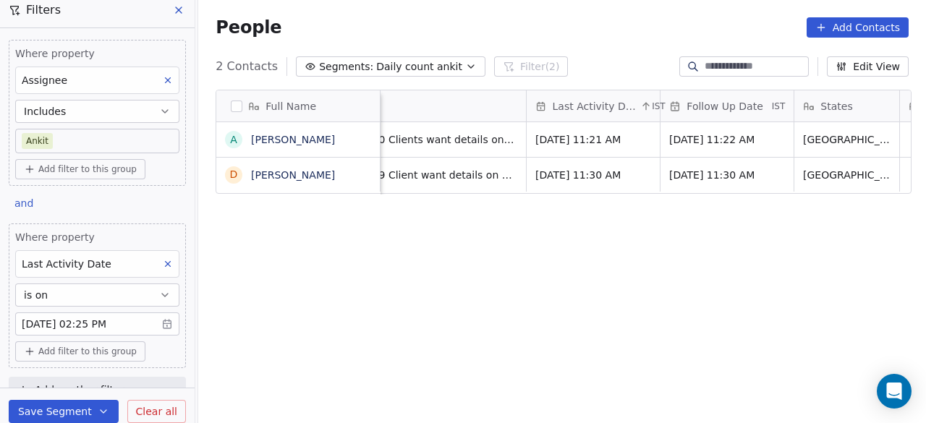
click at [485, 277] on div "Full Name A Akash Manohar Fuke D DR.PANDURANG MAGADUM Lead Status Call Attempts…" at bounding box center [562, 264] width 728 height 373
click at [279, 247] on div "Full Name A Akash Manohar Fuke D DR.PANDURANG MAGADUM Lead Status Call Attempts…" at bounding box center [562, 264] width 728 height 373
click at [355, 286] on div "Full Name A Akash Manohar Fuke D DR.PANDURANG MAGADUM Lead Status Call Attempts…" at bounding box center [562, 264] width 728 height 373
click at [612, 50] on div "People Add Contacts" at bounding box center [562, 27] width 728 height 55
click at [558, 72] on div "2 Contacts Segments: Daily count ankit Filter (2) Edit View" at bounding box center [562, 66] width 728 height 23
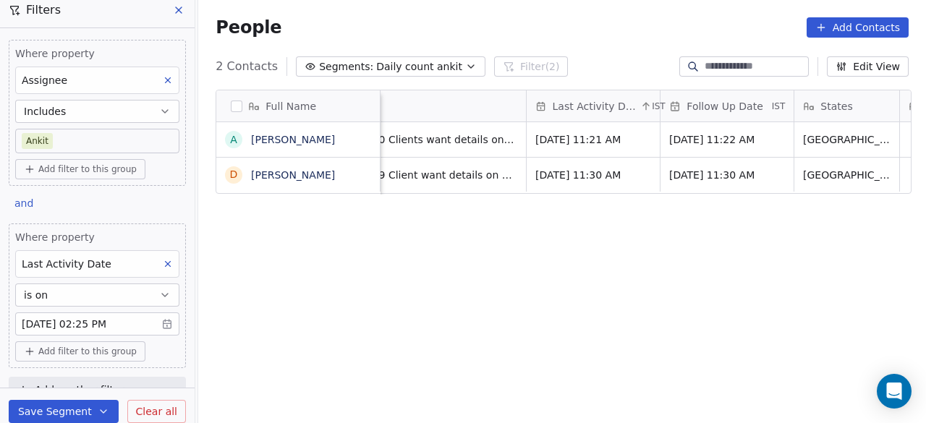
click at [240, 263] on div "Full Name A Akash Manohar Fuke D DR.PANDURANG MAGADUM Lead Status Call Attempts…" at bounding box center [562, 264] width 728 height 373
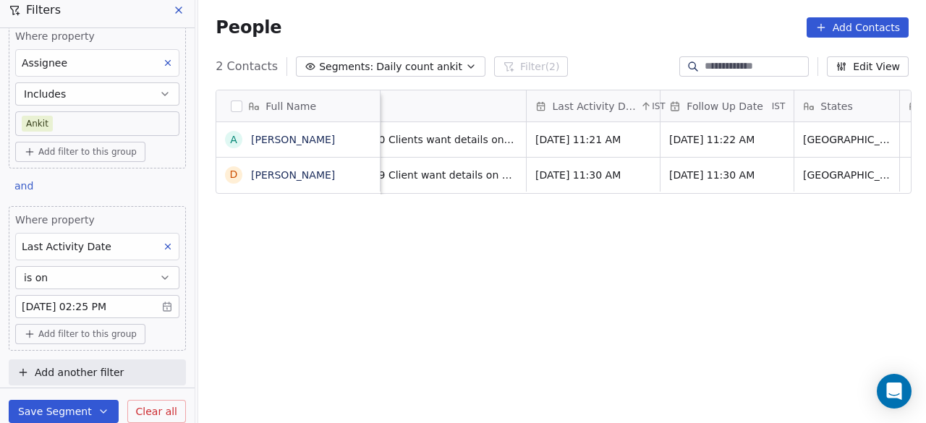
scroll to position [0, 0]
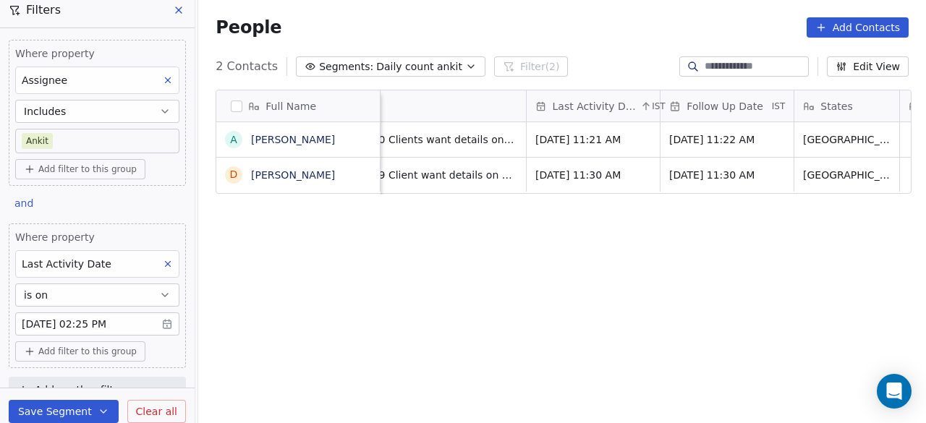
click at [302, 247] on div "Full Name A Akash Manohar Fuke D DR.PANDURANG MAGADUM Lead Status Call Attempts…" at bounding box center [562, 264] width 728 height 373
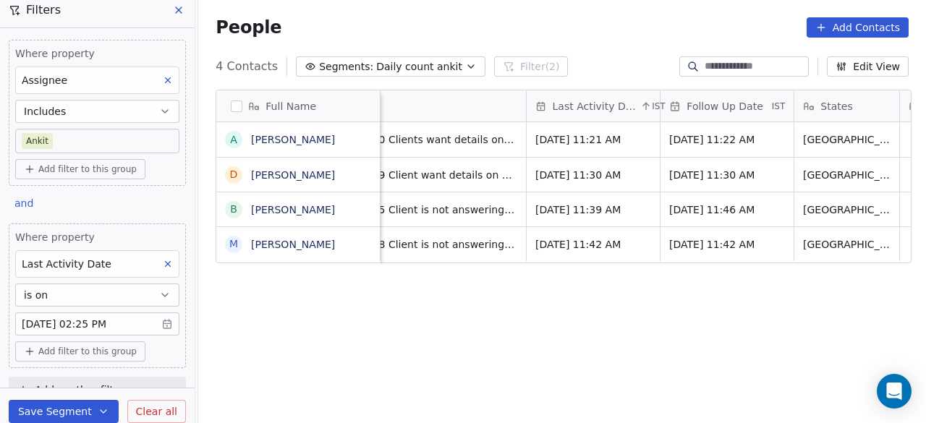
click at [277, 271] on div "Full Name A Akash Manohar Fuke D DR.PANDURANG MAGADUM B Bhavana Ajmera M Mayur …" at bounding box center [562, 264] width 728 height 373
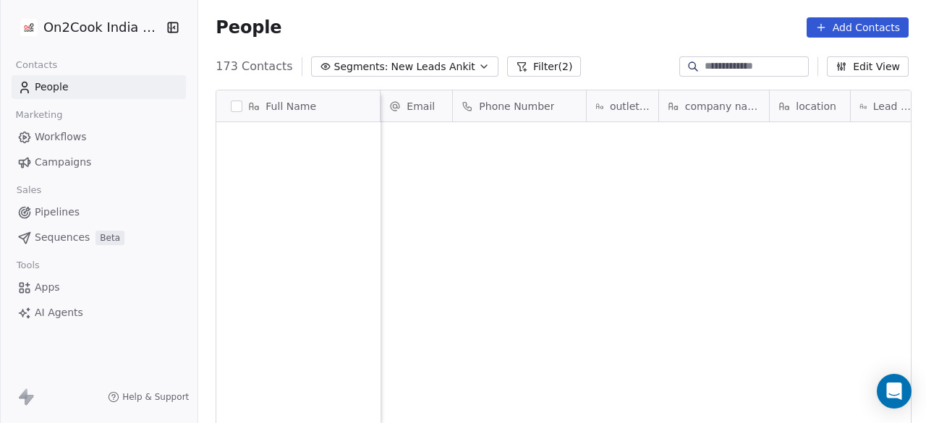
scroll to position [361, 719]
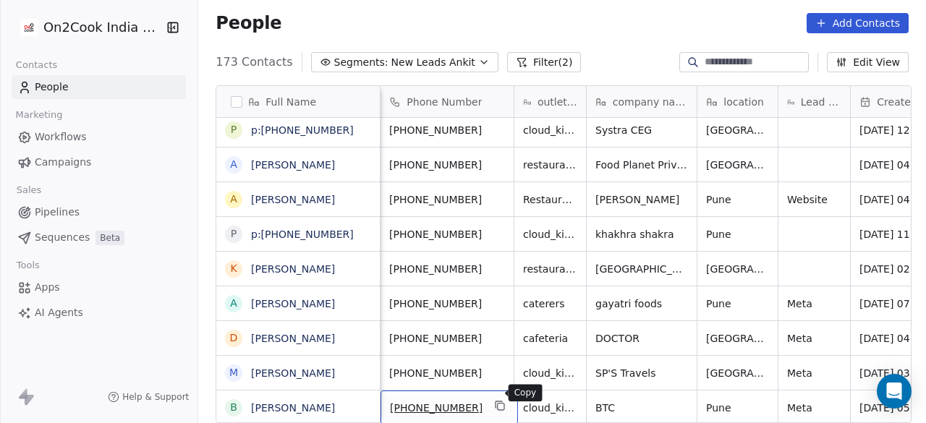
click at [498, 404] on icon "grid" at bounding box center [501, 407] width 7 height 7
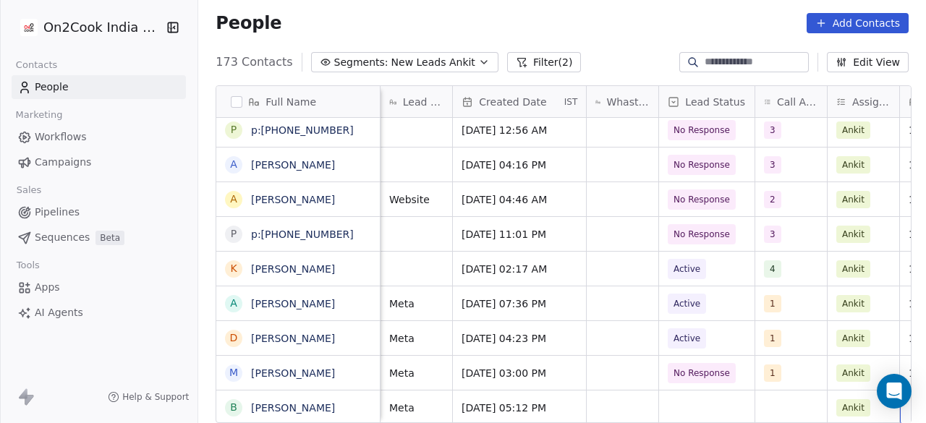
scroll to position [11, 682]
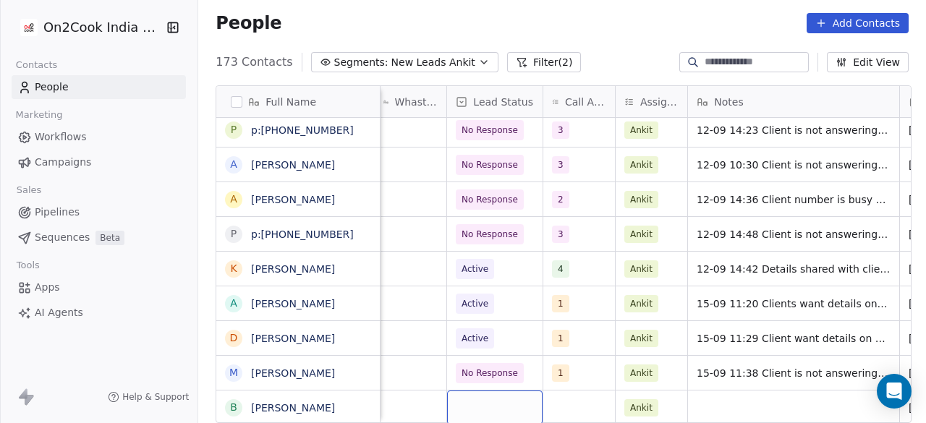
click at [504, 393] on div "grid" at bounding box center [495, 408] width 96 height 34
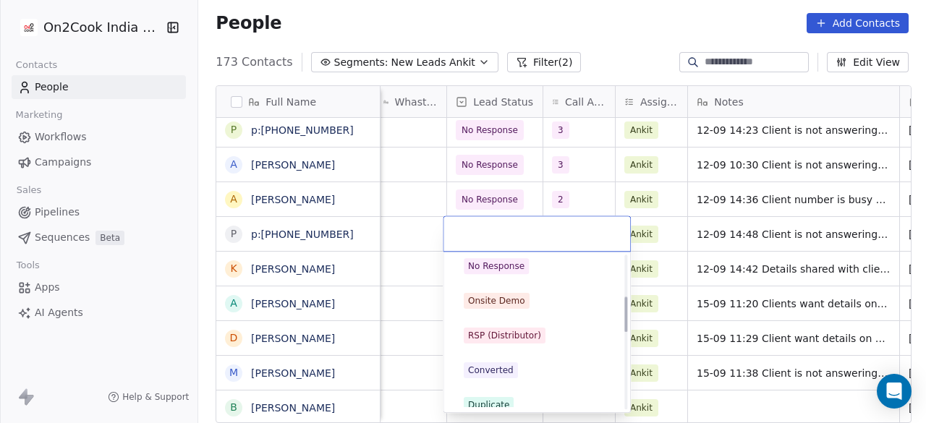
scroll to position [217, 0]
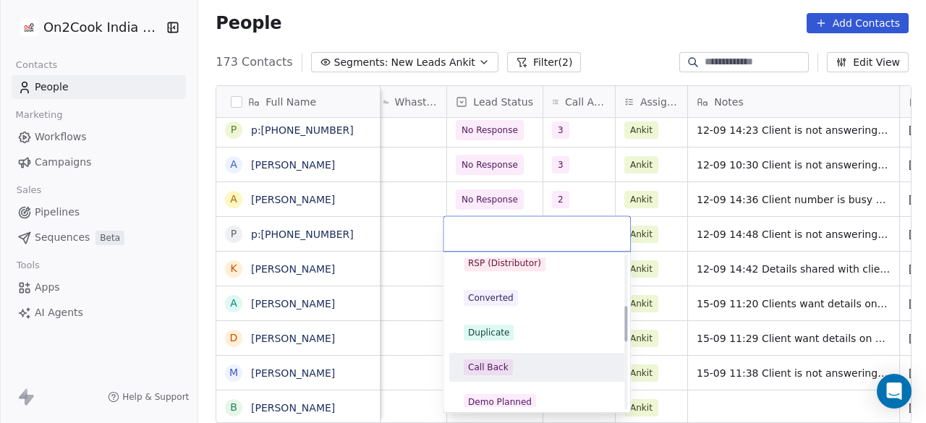
click at [734, 394] on html "On2Cook India Pvt. Ltd. Contacts People Marketing Workflows Campaigns Sales Pip…" at bounding box center [463, 211] width 926 height 423
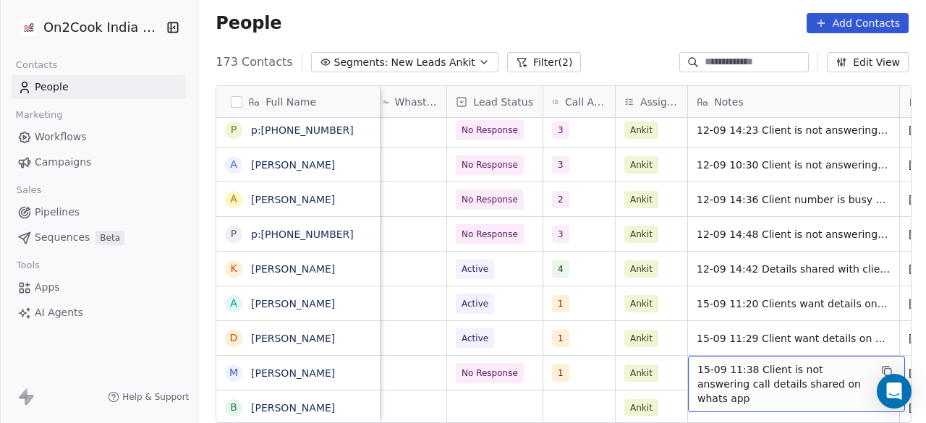
click at [742, 365] on span "15-09 11:38 Client is not answering call details shared on whats app" at bounding box center [784, 384] width 172 height 43
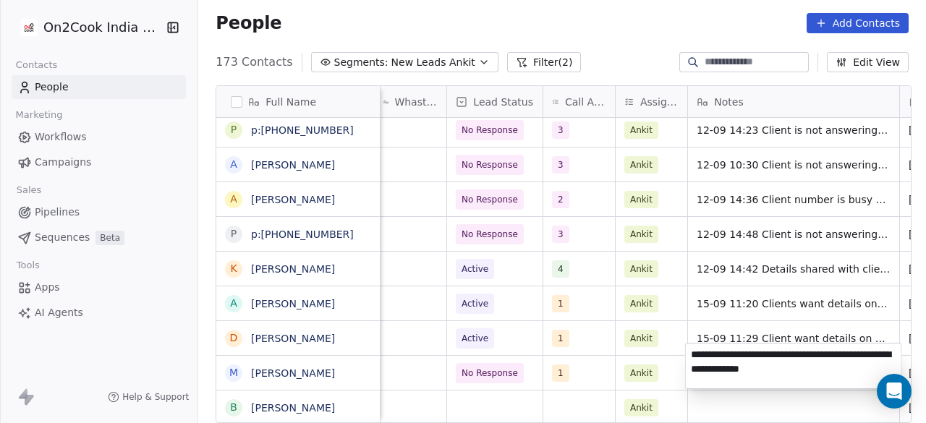
click at [742, 405] on html "On2Cook India Pvt. Ltd. Contacts People Marketing Workflows Campaigns Sales Pip…" at bounding box center [463, 211] width 926 height 423
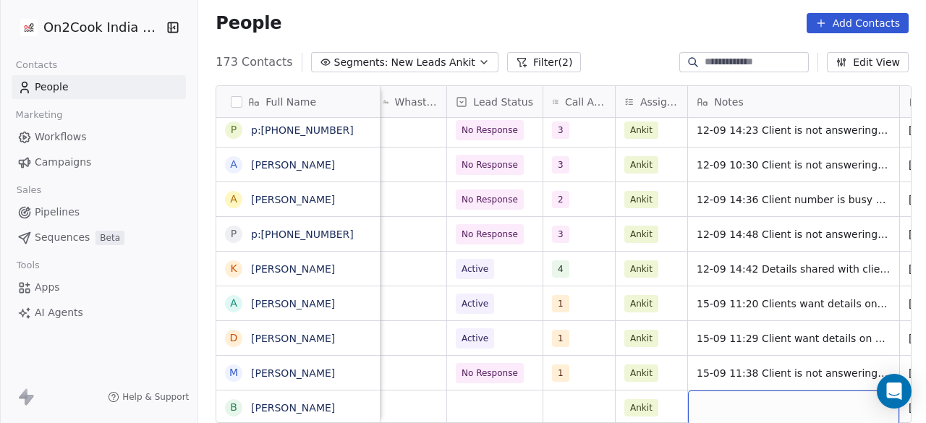
click at [742, 405] on div "grid" at bounding box center [793, 408] width 211 height 34
click at [742, 401] on div "grid" at bounding box center [793, 408] width 211 height 34
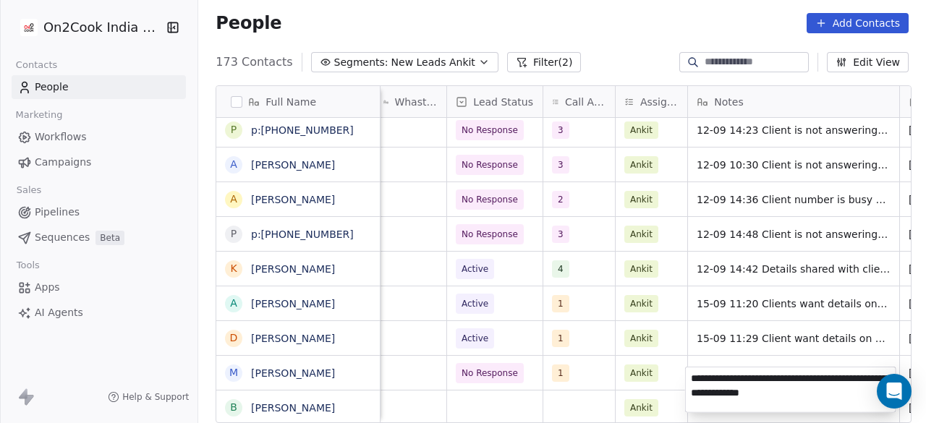
click at [742, 377] on textarea "**********" at bounding box center [791, 390] width 210 height 45
click at [780, 395] on textarea "**********" at bounding box center [791, 390] width 210 height 45
type textarea "**********"
click at [565, 403] on html "On2Cook India Pvt. Ltd. Contacts People Marketing Workflows Campaigns Sales Pip…" at bounding box center [463, 211] width 926 height 423
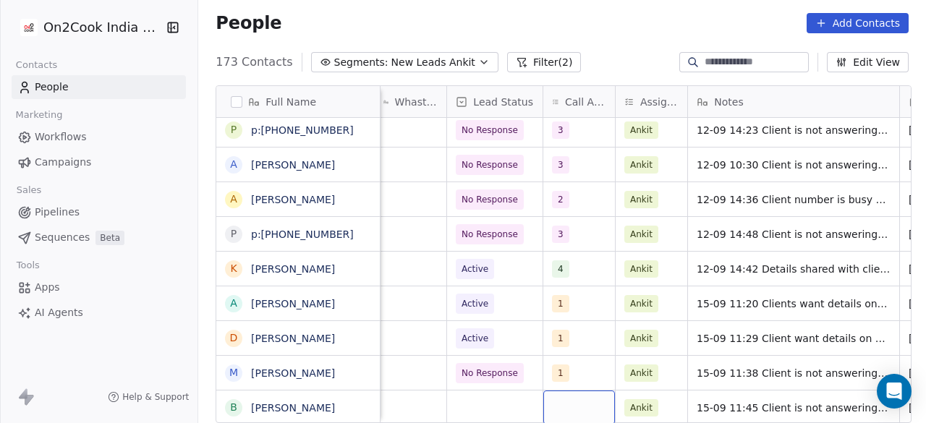
click at [565, 403] on div "grid" at bounding box center [580, 408] width 72 height 34
click at [572, 393] on div "grid" at bounding box center [580, 408] width 72 height 34
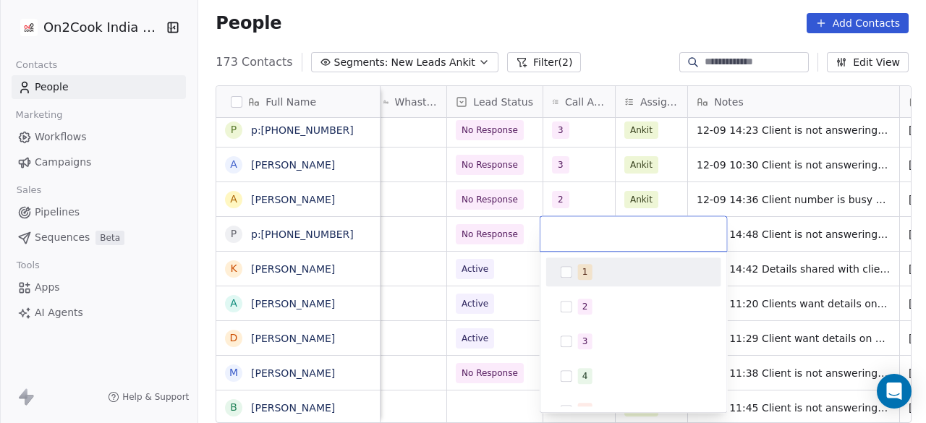
click at [570, 264] on div "1" at bounding box center [634, 272] width 164 height 23
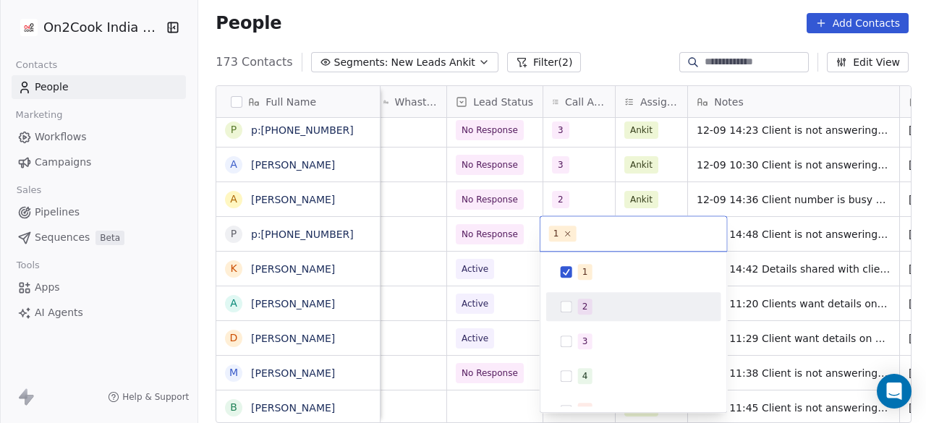
click at [489, 400] on html "On2Cook India Pvt. Ltd. Contacts People Marketing Workflows Campaigns Sales Pip…" at bounding box center [463, 211] width 926 height 423
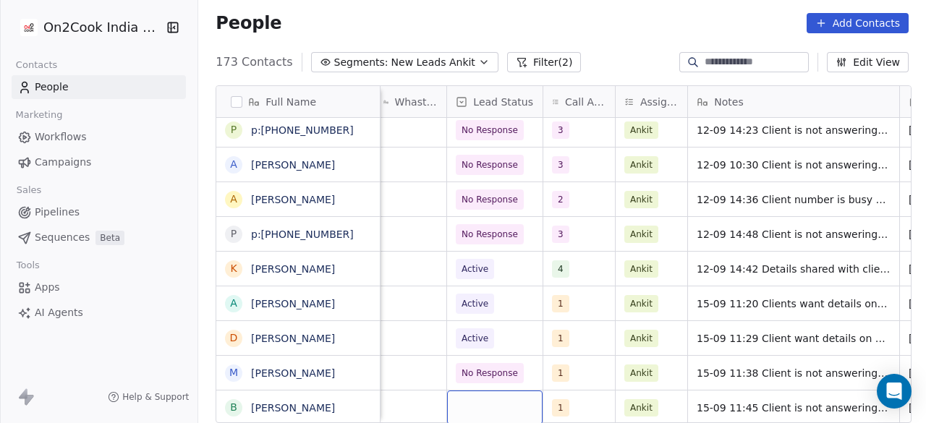
click at [489, 400] on div "grid" at bounding box center [495, 408] width 96 height 34
click at [477, 397] on div "grid" at bounding box center [495, 408] width 96 height 34
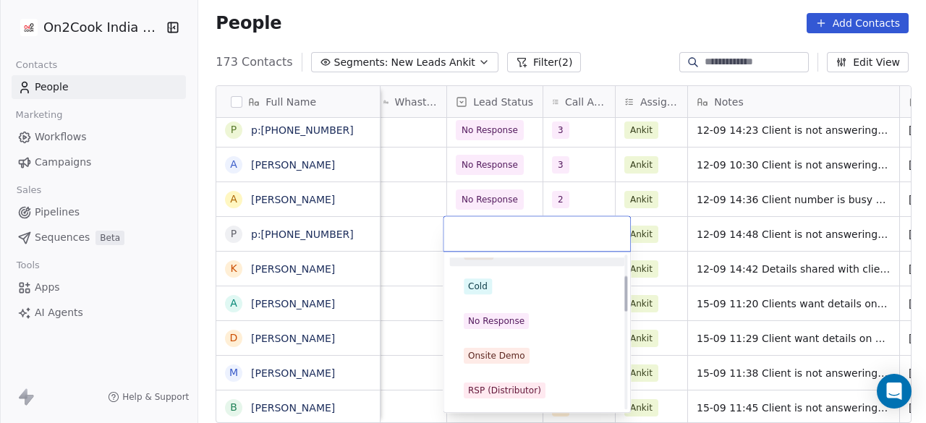
scroll to position [72, 0]
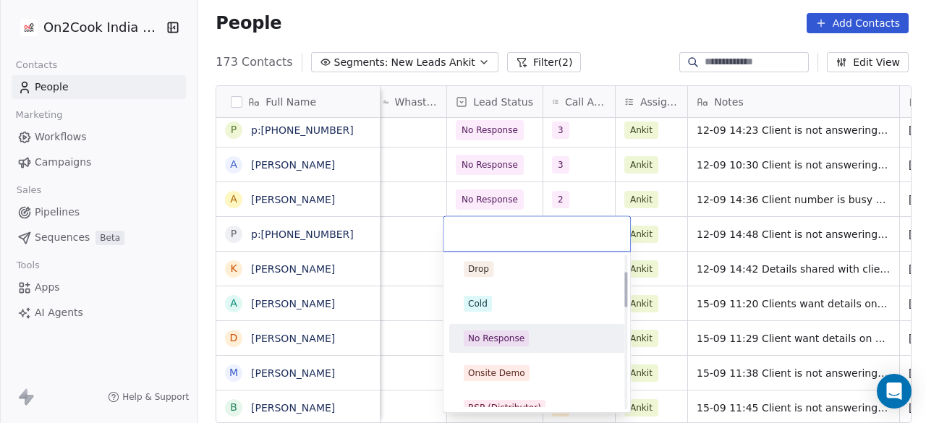
click at [512, 337] on div "No Response" at bounding box center [496, 338] width 56 height 13
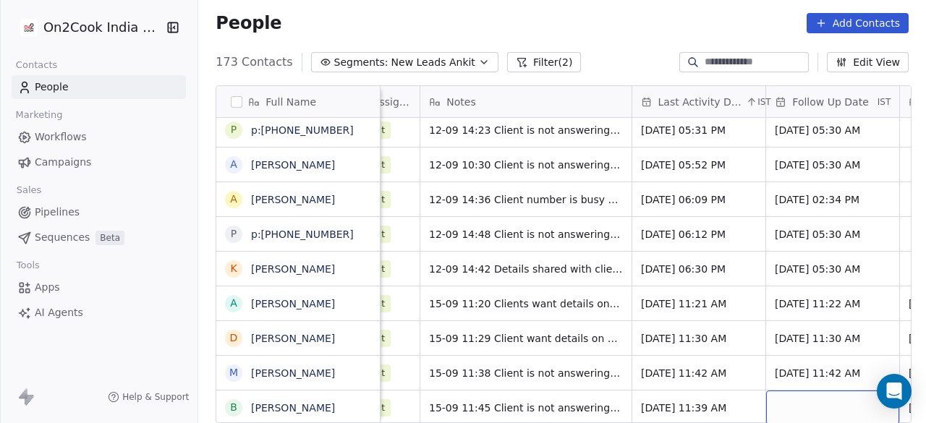
scroll to position [11, 1056]
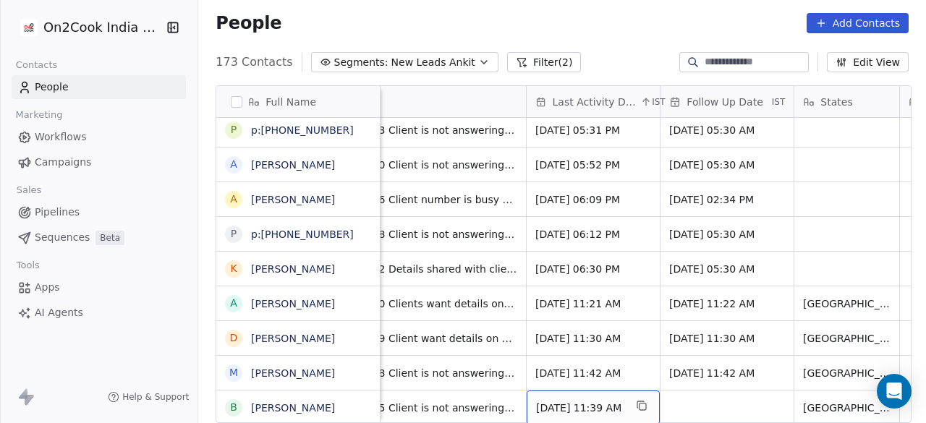
click at [571, 401] on span "[DATE] 11:39 AM" at bounding box center [580, 408] width 88 height 14
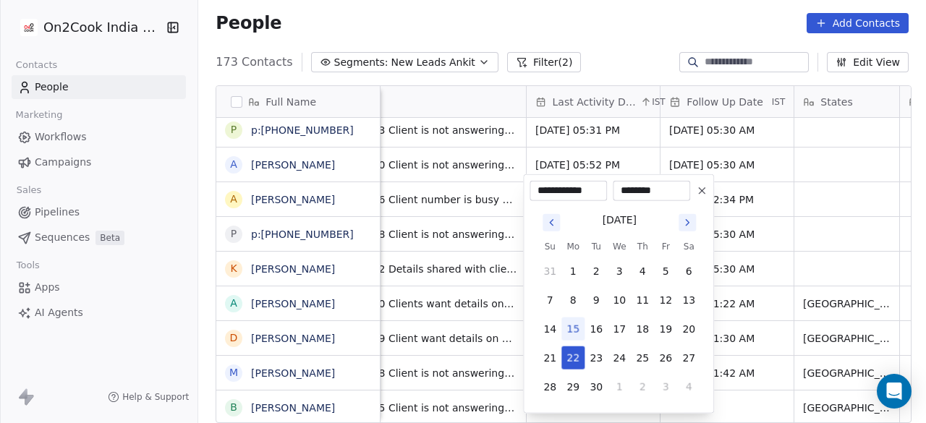
click at [571, 320] on button "15" at bounding box center [573, 329] width 23 height 23
type input "**********"
click at [711, 381] on div "**********" at bounding box center [618, 294] width 191 height 240
click at [725, 391] on html "On2Cook India Pvt. Ltd. Contacts People Marketing Workflows Campaigns Sales Pip…" at bounding box center [463, 211] width 926 height 423
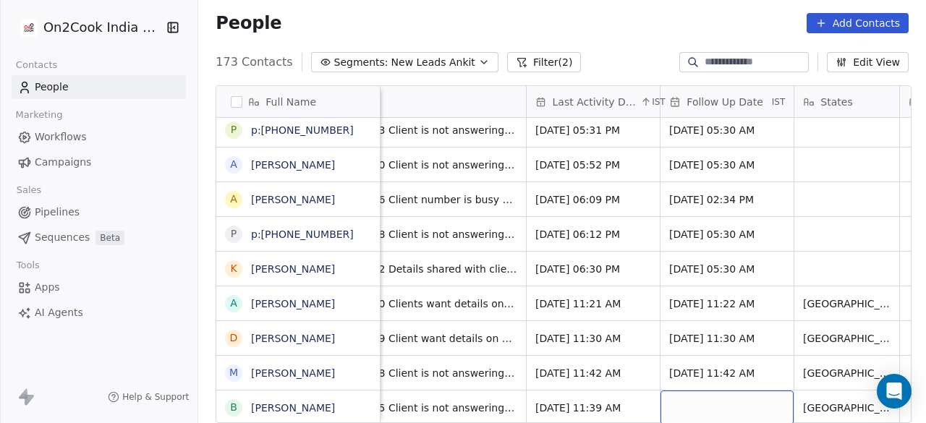
click at [712, 397] on div "grid" at bounding box center [727, 408] width 133 height 34
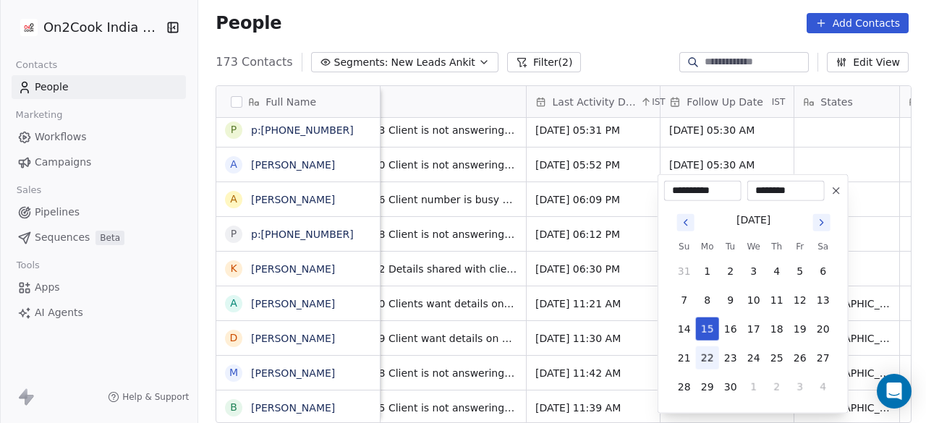
click at [705, 355] on button "22" at bounding box center [707, 358] width 23 height 23
type input "**********"
click at [651, 394] on html "On2Cook India Pvt. Ltd. Contacts People Marketing Workflows Campaigns Sales Pip…" at bounding box center [463, 211] width 926 height 423
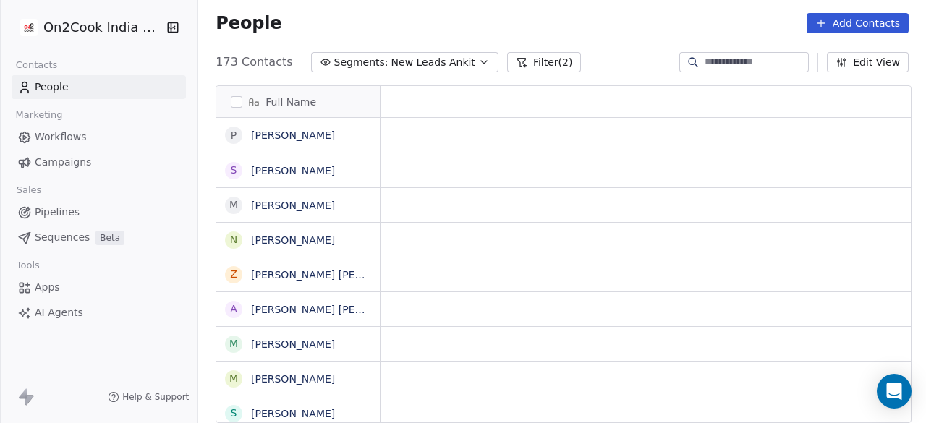
scroll to position [11, 0]
